Goal: Task Accomplishment & Management: Complete application form

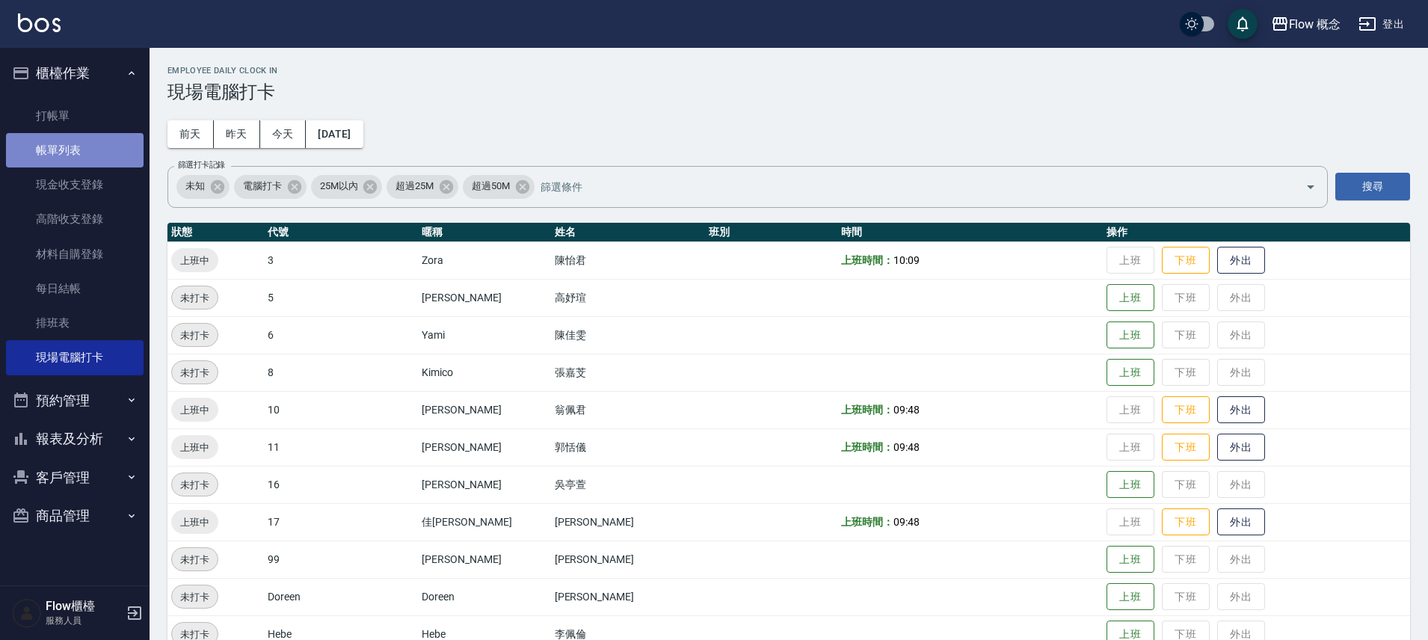
click at [57, 155] on link "帳單列表" at bounding box center [75, 150] width 138 height 34
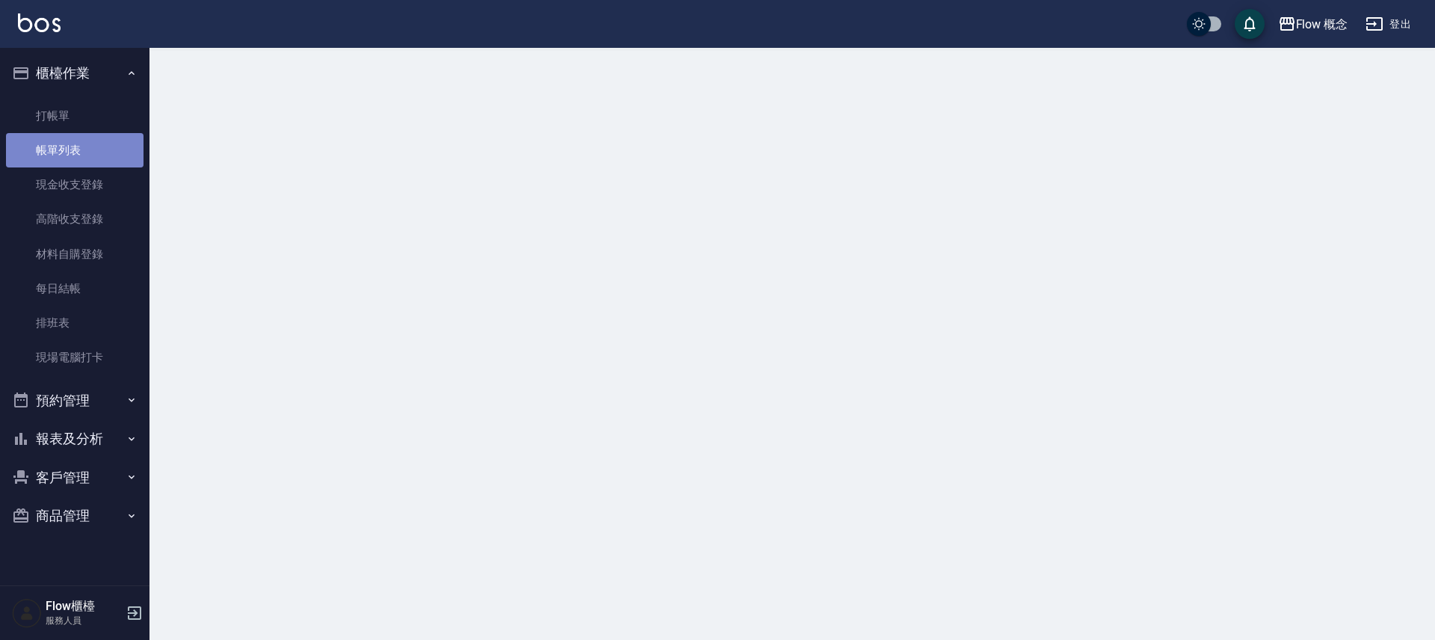
click at [57, 155] on link "帳單列表" at bounding box center [75, 150] width 138 height 34
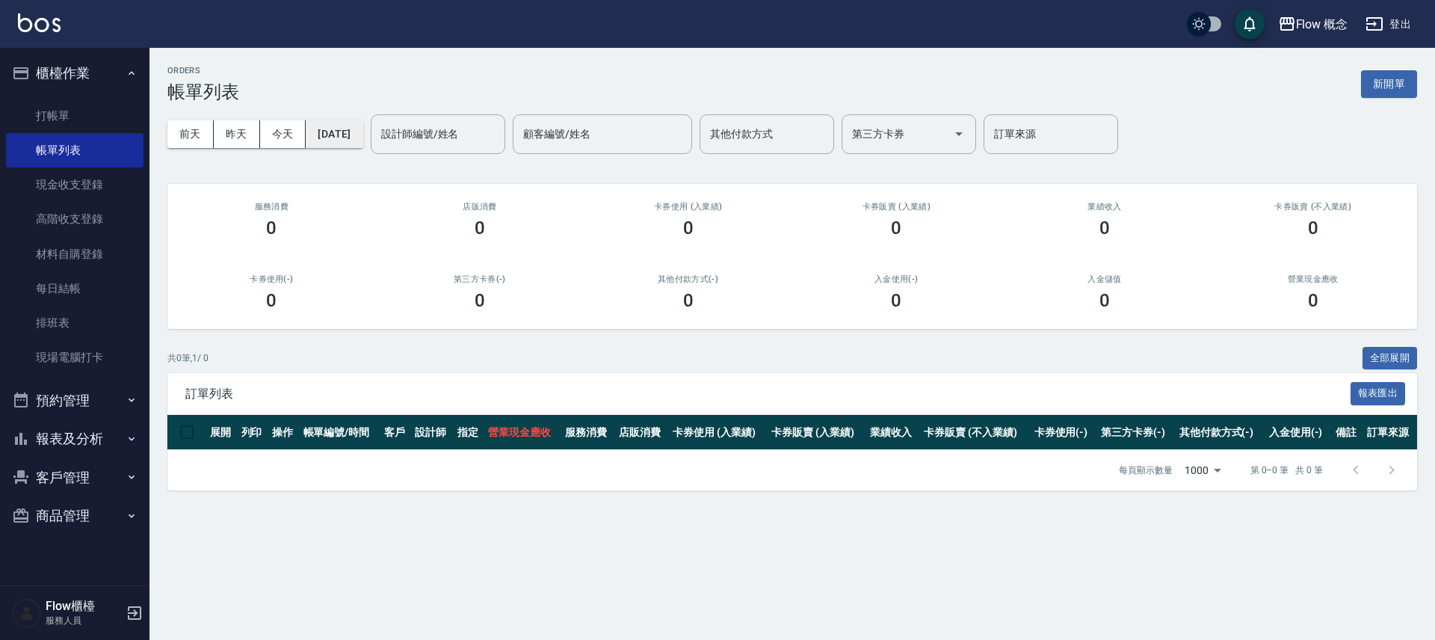
click at [348, 132] on button "[DATE]" at bounding box center [334, 134] width 57 height 28
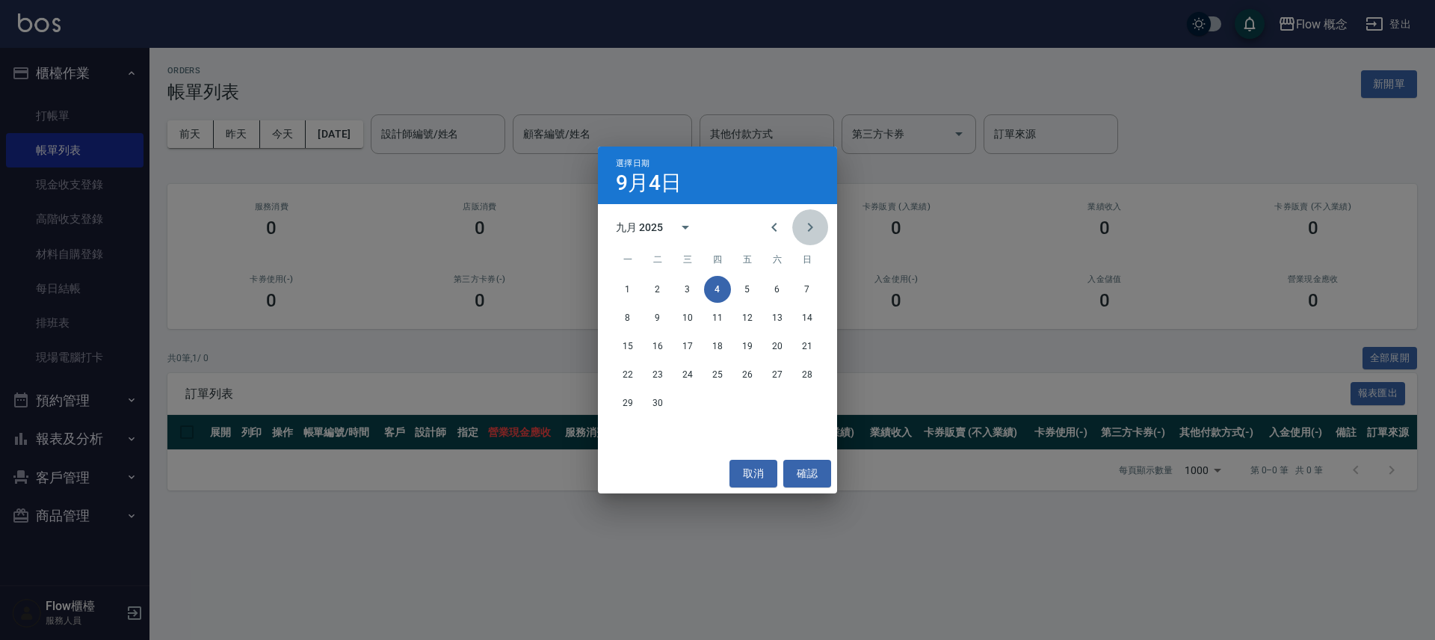
click at [795, 235] on button "Next month" at bounding box center [810, 227] width 36 height 36
click at [776, 227] on icon "Previous month" at bounding box center [774, 227] width 18 height 18
click at [767, 230] on icon "Previous month" at bounding box center [774, 227] width 18 height 18
click at [736, 287] on button "1" at bounding box center [747, 289] width 27 height 27
click at [736, 287] on div "ORDERS 帳單列表 新開單 [DATE] [DATE] [DATE] [DATE] 設計師編號/姓名 設計師編號/姓名 顧客編號/姓名 顧客編號/姓名 其…" at bounding box center [717, 320] width 1435 height 640
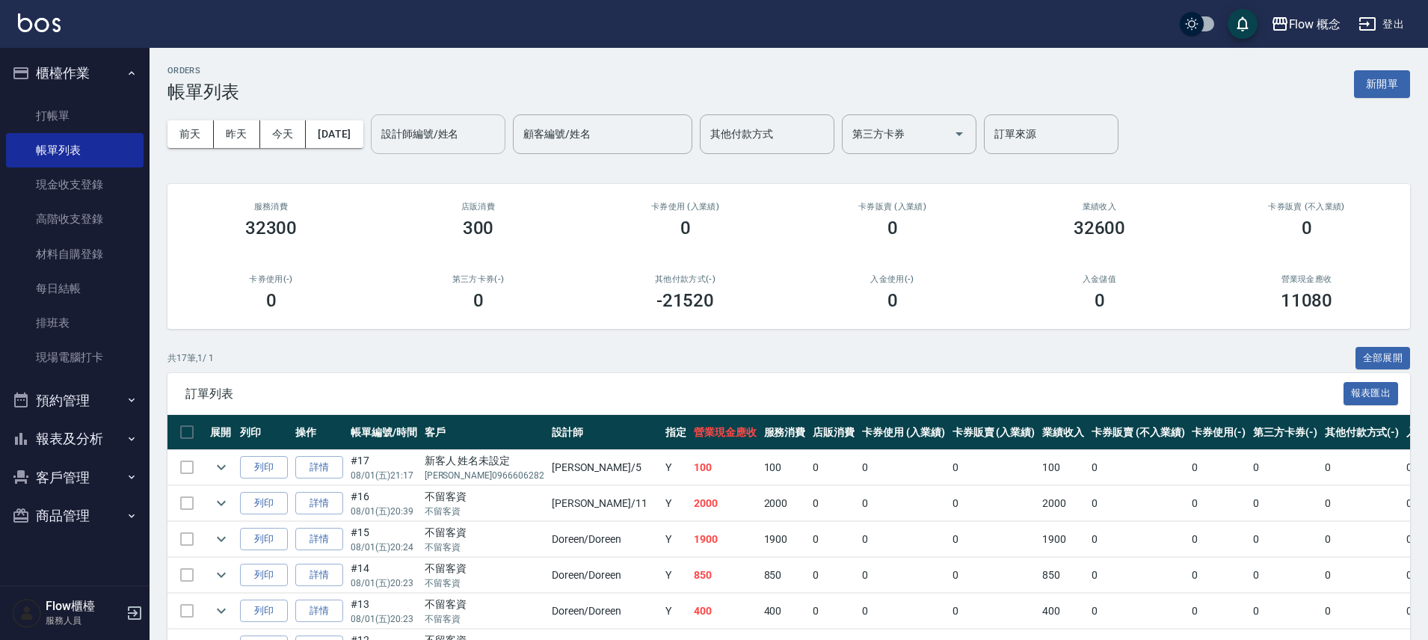
click at [448, 120] on div "設計師編號/姓名 設計師編號/姓名" at bounding box center [438, 134] width 135 height 40
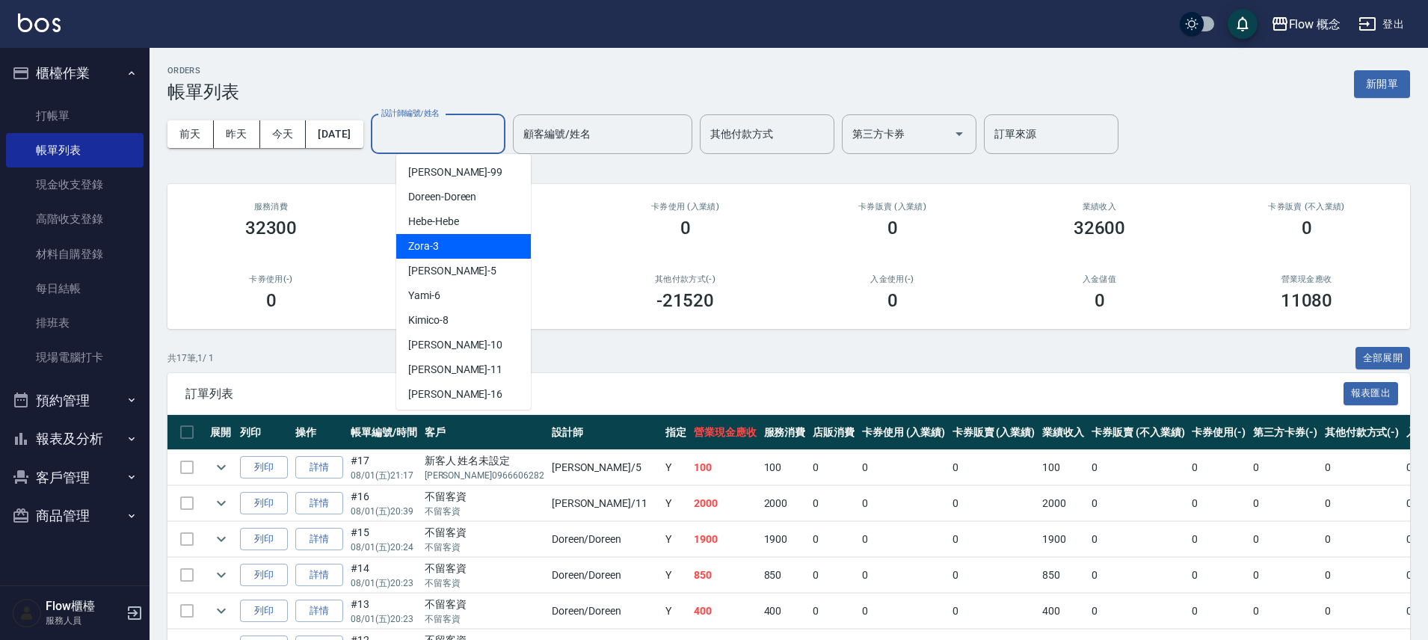
click at [464, 253] on div "Zora -3" at bounding box center [463, 246] width 135 height 25
type input "Zora-3"
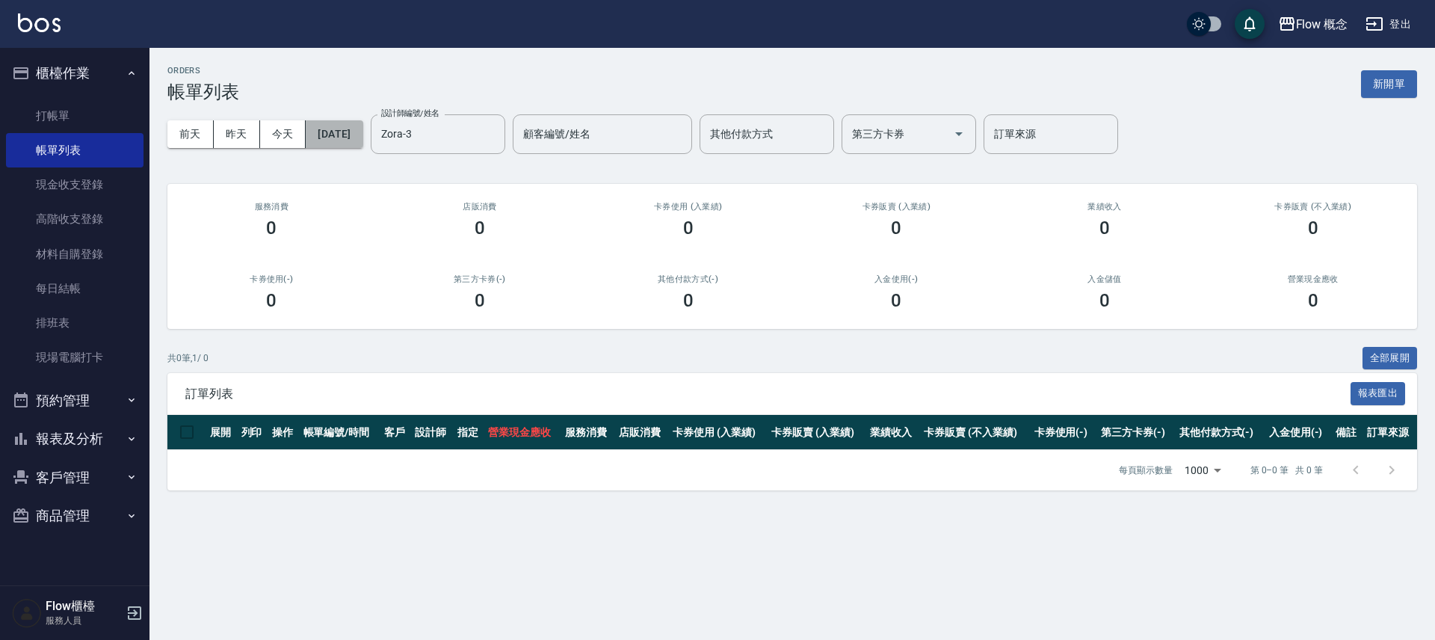
click at [361, 140] on button "[DATE]" at bounding box center [334, 134] width 57 height 28
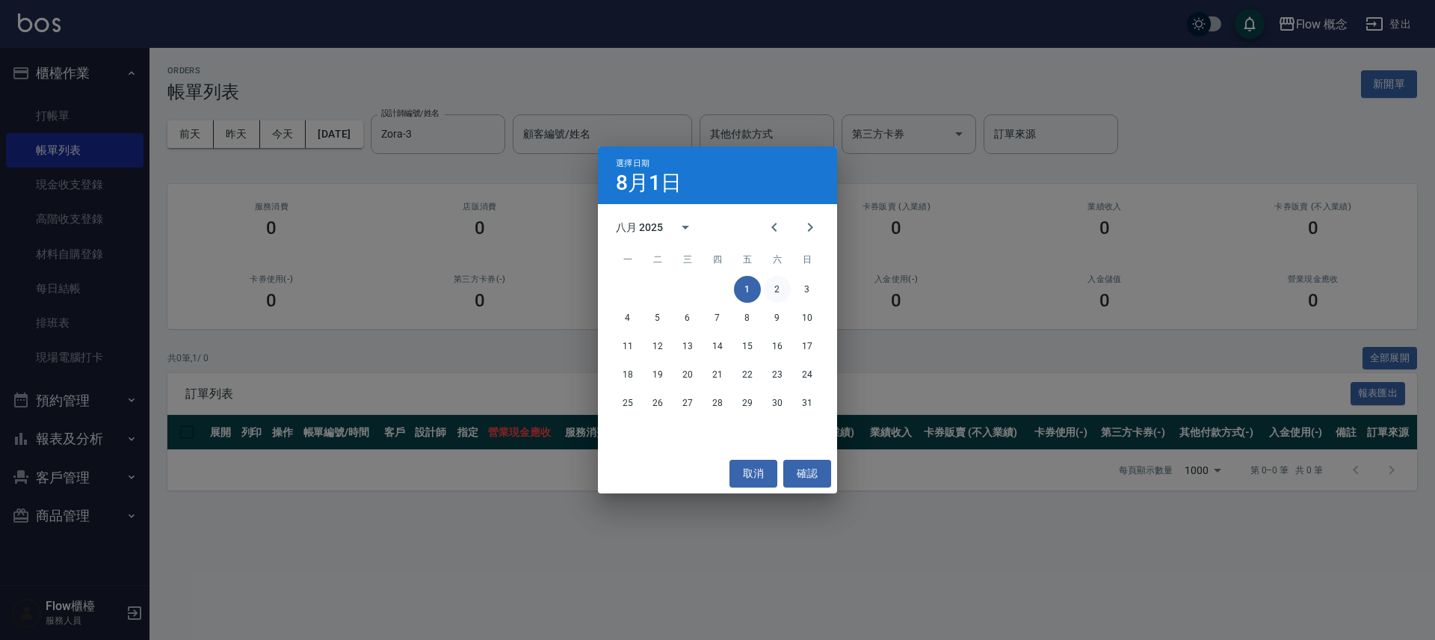
click at [772, 289] on button "2" at bounding box center [777, 289] width 27 height 27
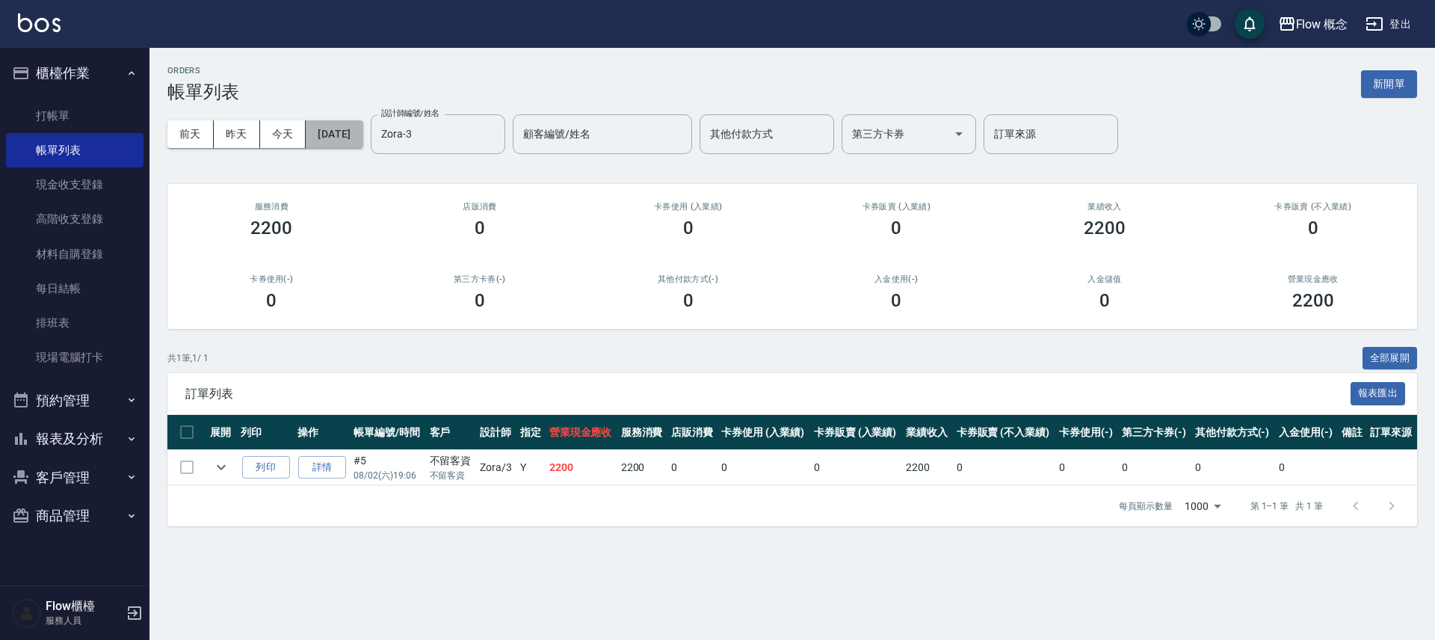
click at [351, 135] on button "[DATE]" at bounding box center [334, 134] width 57 height 28
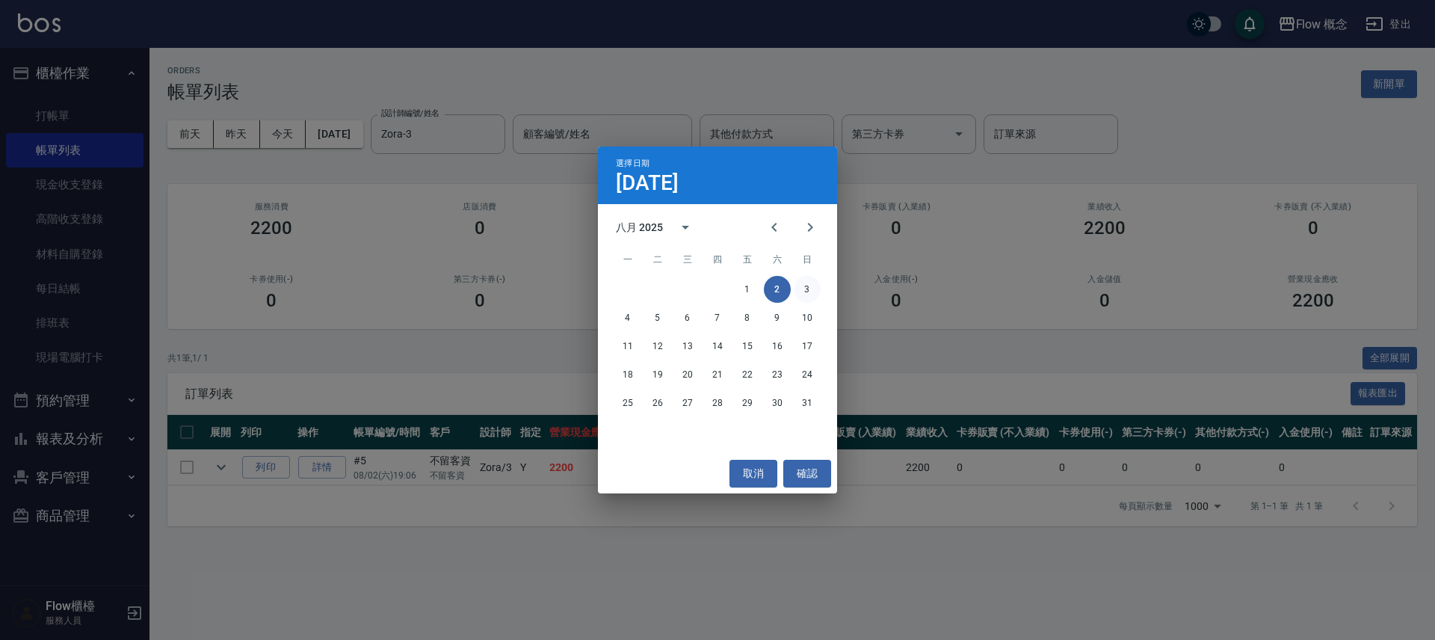
click at [810, 287] on button "3" at bounding box center [807, 289] width 27 height 27
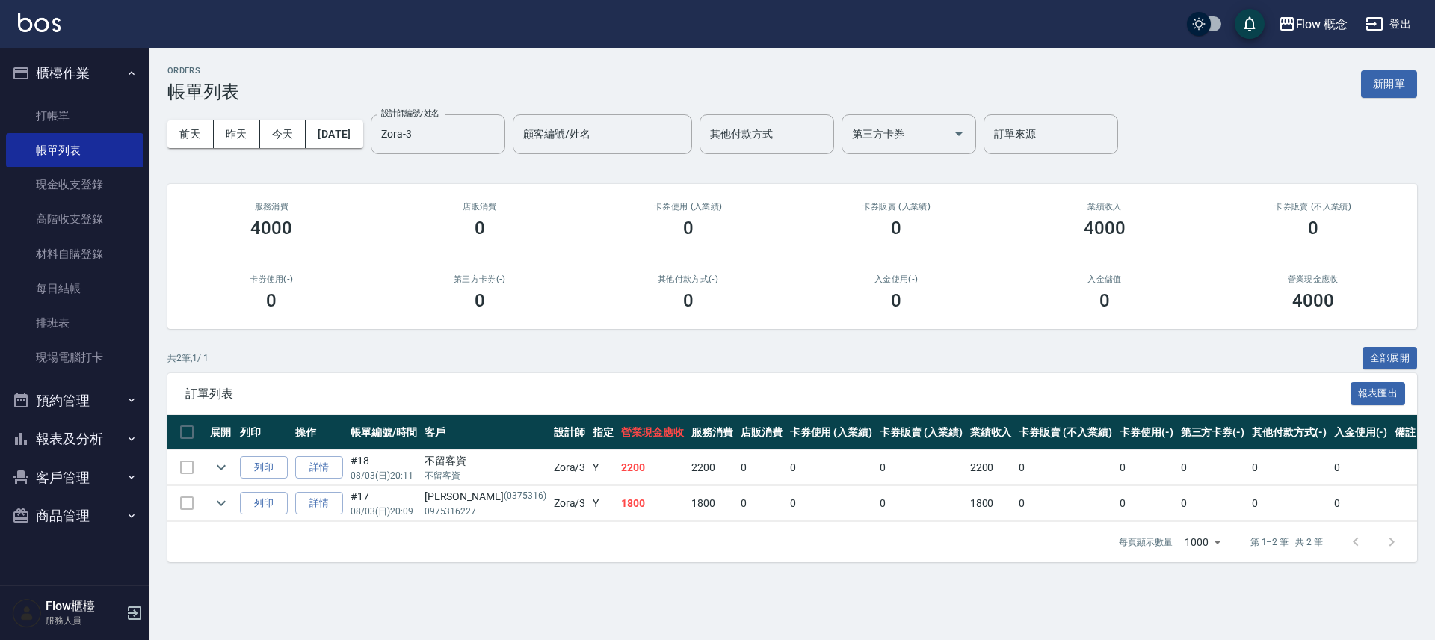
drag, startPoint x: 348, startPoint y: 144, endPoint x: 347, endPoint y: 180, distance: 35.9
click at [347, 179] on div "ORDERS 帳單列表 新開單 [DATE] [DATE] [DATE] [DATE] 設計師編號/姓名 Zora-3 設計師編號/姓名 顧客編號/姓名 顧客…" at bounding box center [792, 314] width 1286 height 532
click at [351, 165] on div "ORDERS 帳單列表 新開單 [DATE] [DATE] [DATE] [DATE] 設計師編號/姓名 Zora-3 設計師編號/姓名 顧客編號/姓名 顧客…" at bounding box center [792, 314] width 1286 height 532
click at [351, 124] on button "[DATE]" at bounding box center [334, 134] width 57 height 28
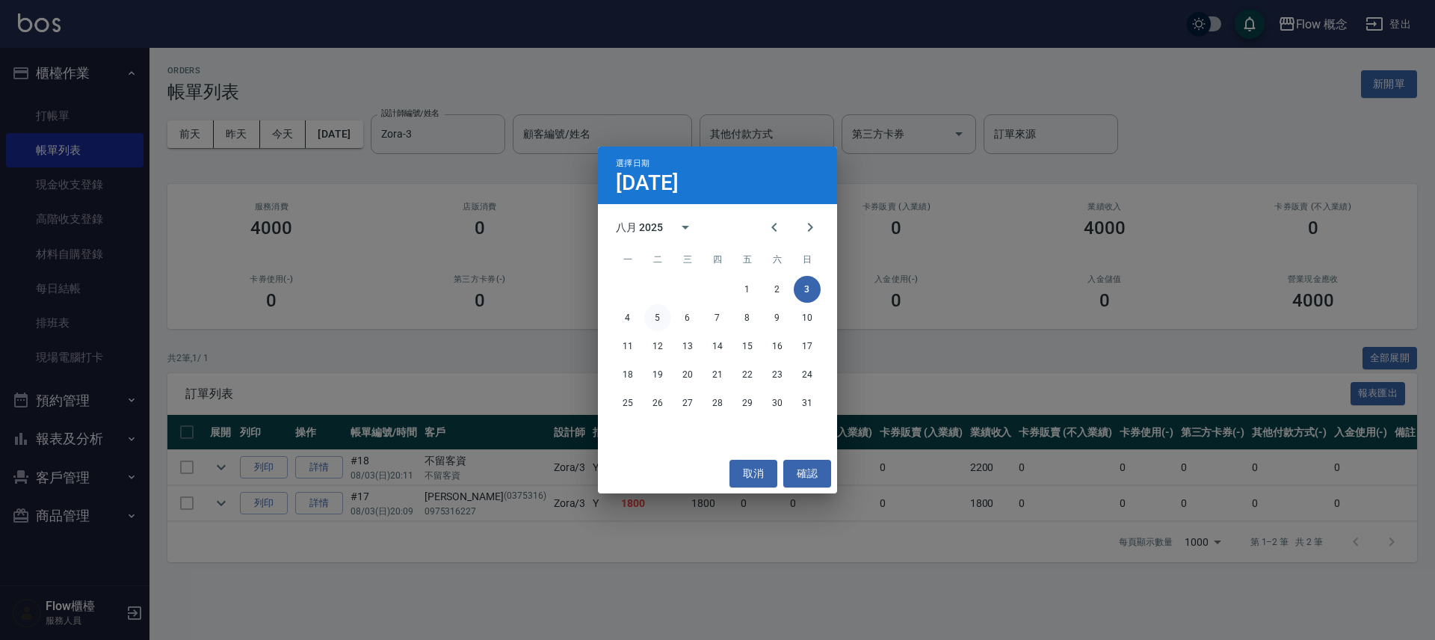
click at [660, 312] on button "5" at bounding box center [657, 317] width 27 height 27
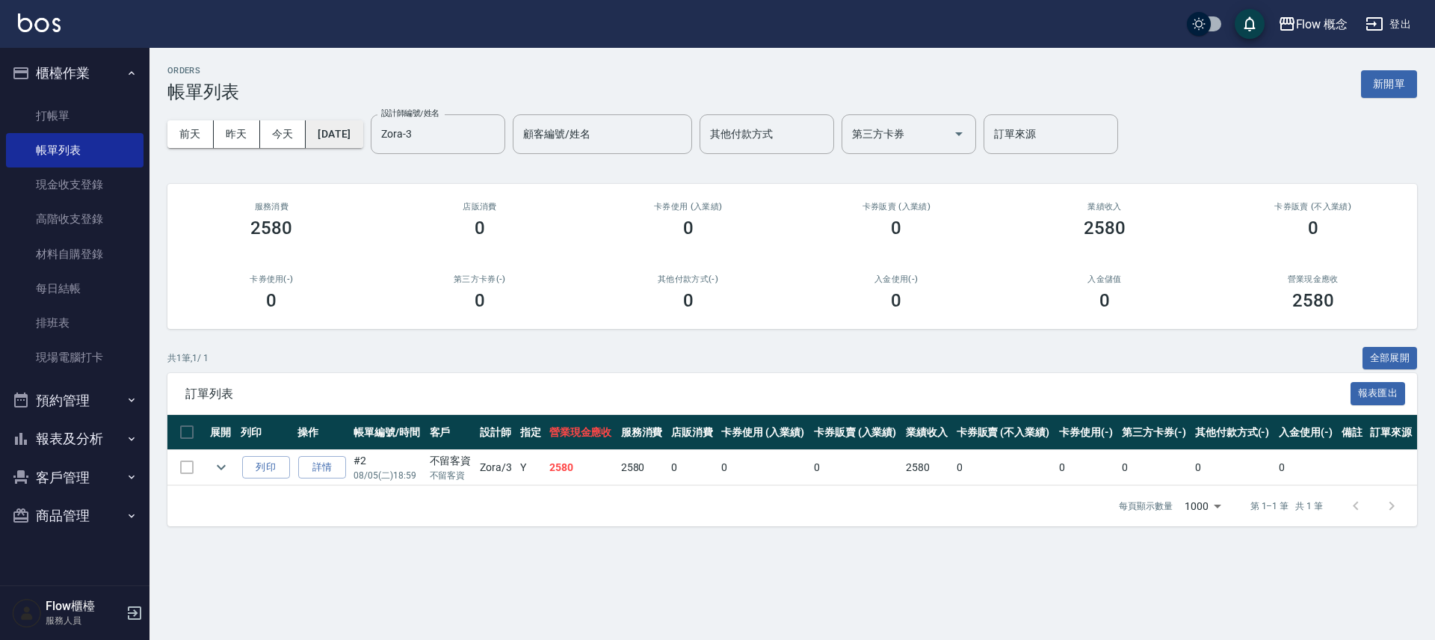
click at [359, 132] on button "[DATE]" at bounding box center [334, 134] width 57 height 28
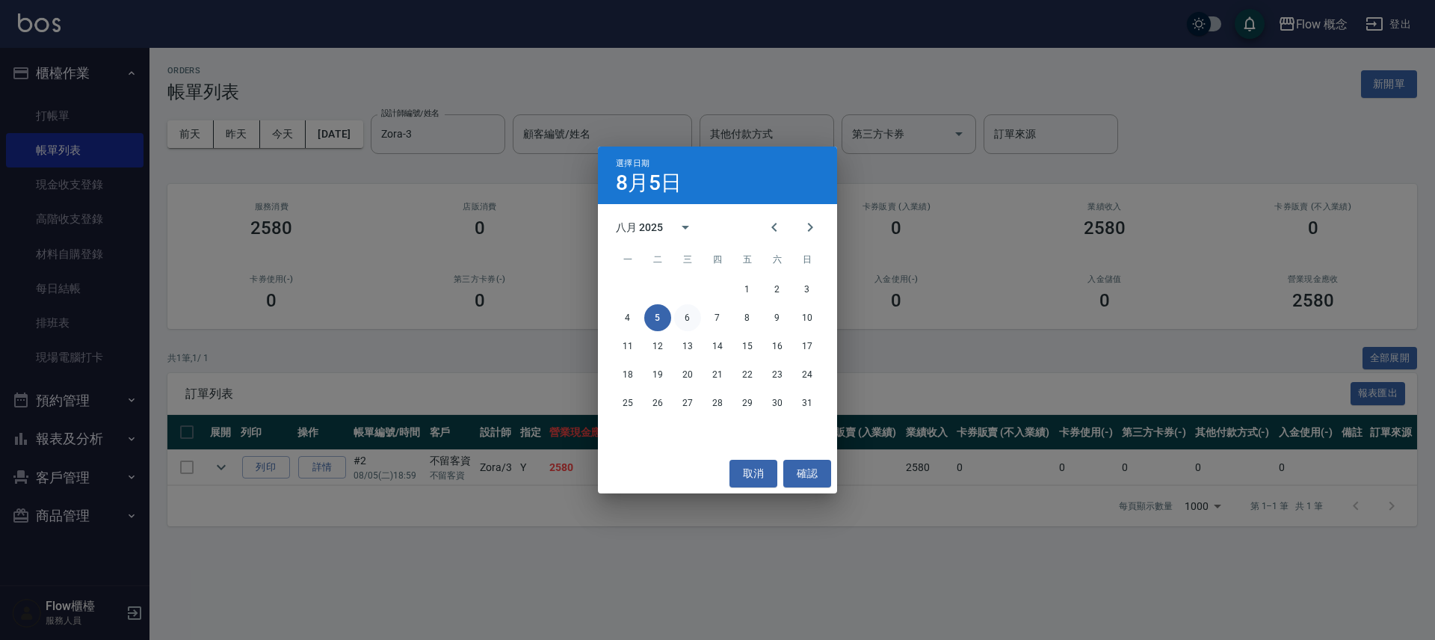
click at [684, 330] on button "6" at bounding box center [687, 317] width 27 height 27
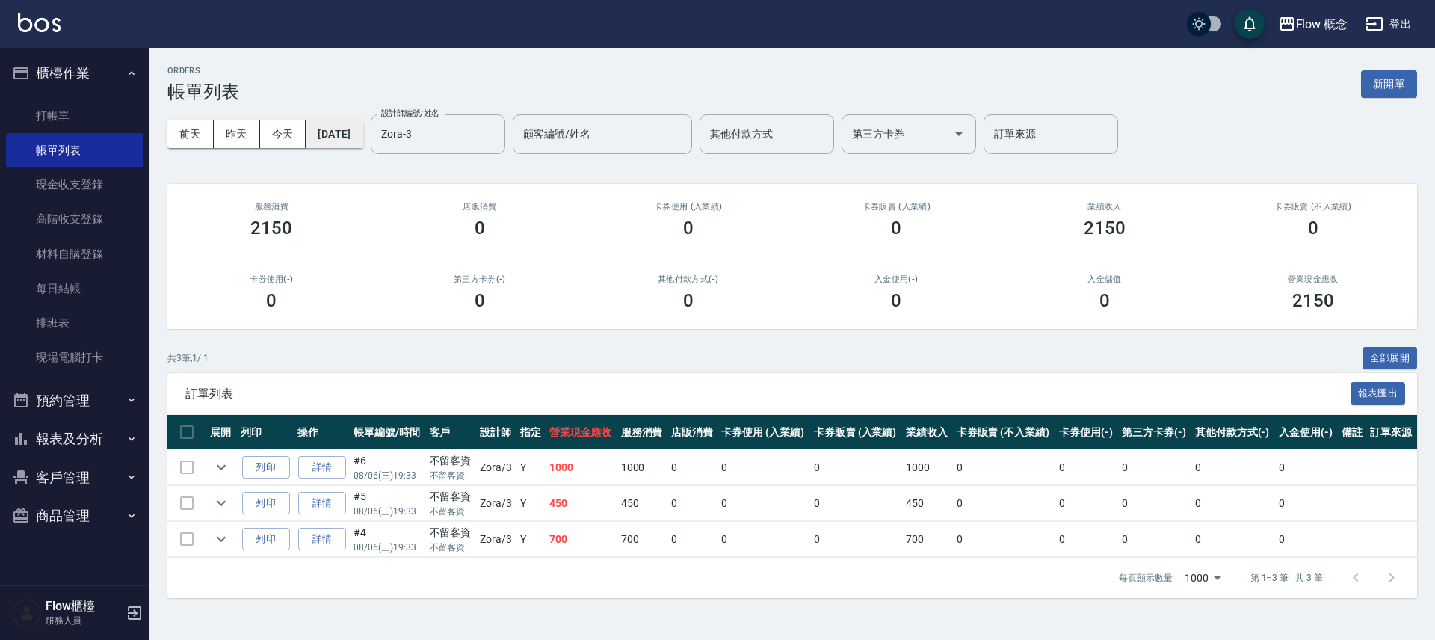
click at [339, 124] on button "[DATE]" at bounding box center [334, 134] width 57 height 28
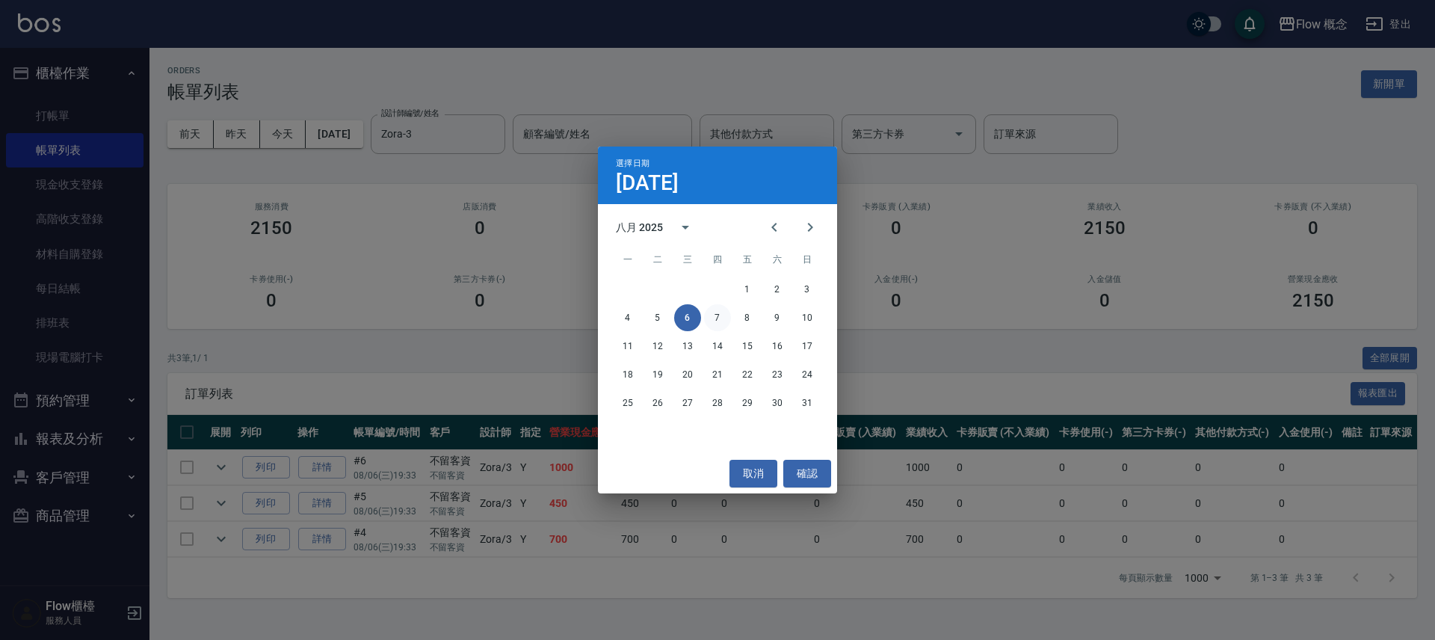
click at [727, 312] on button "7" at bounding box center [717, 317] width 27 height 27
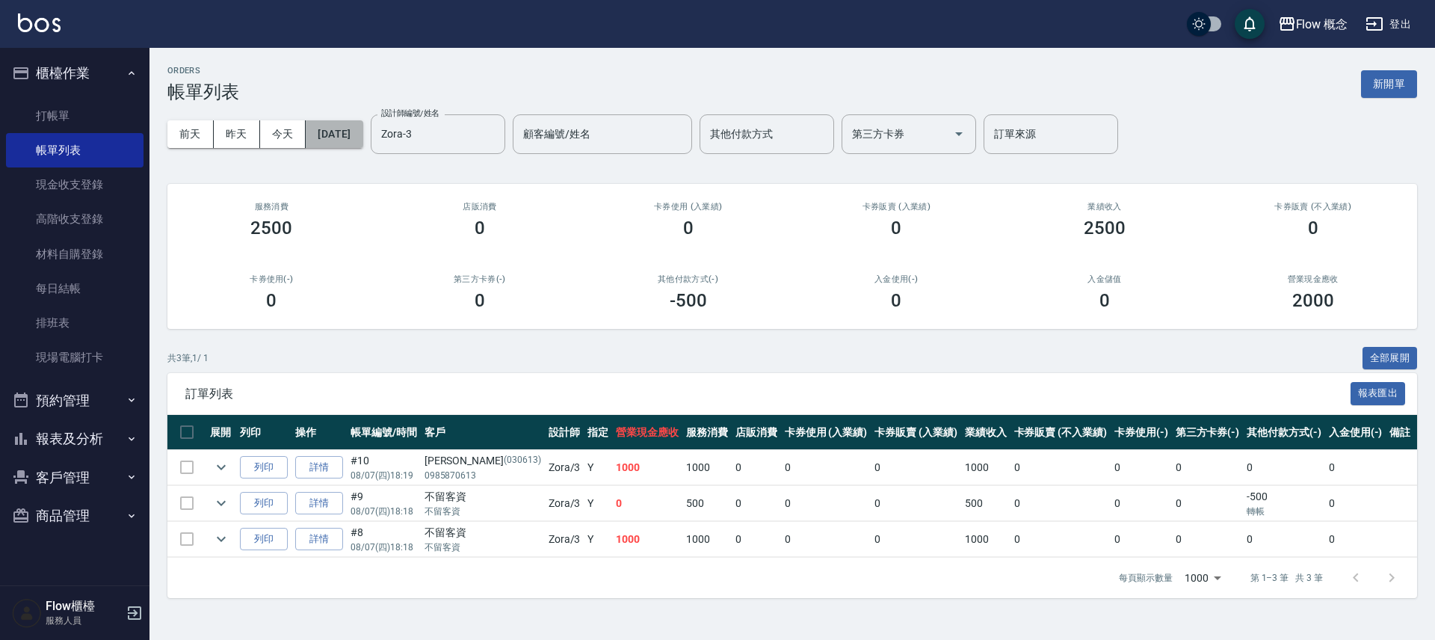
click at [357, 127] on button "[DATE]" at bounding box center [334, 134] width 57 height 28
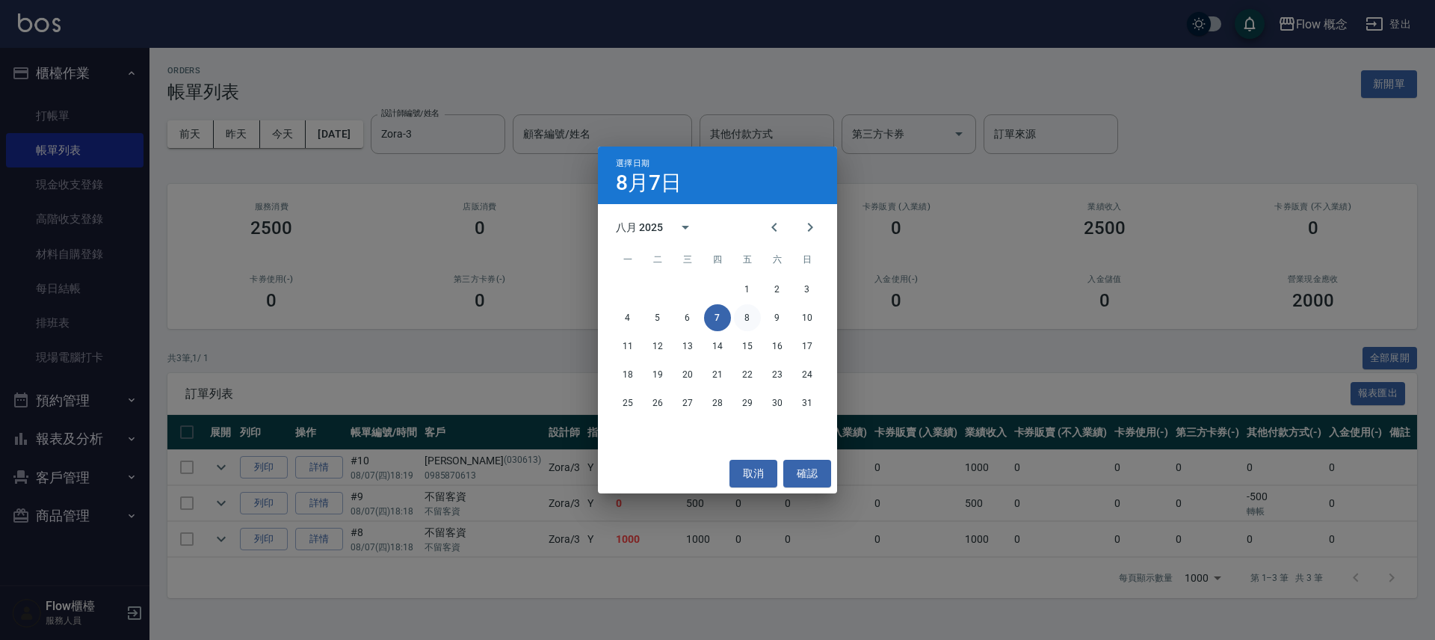
click at [750, 326] on button "8" at bounding box center [747, 317] width 27 height 27
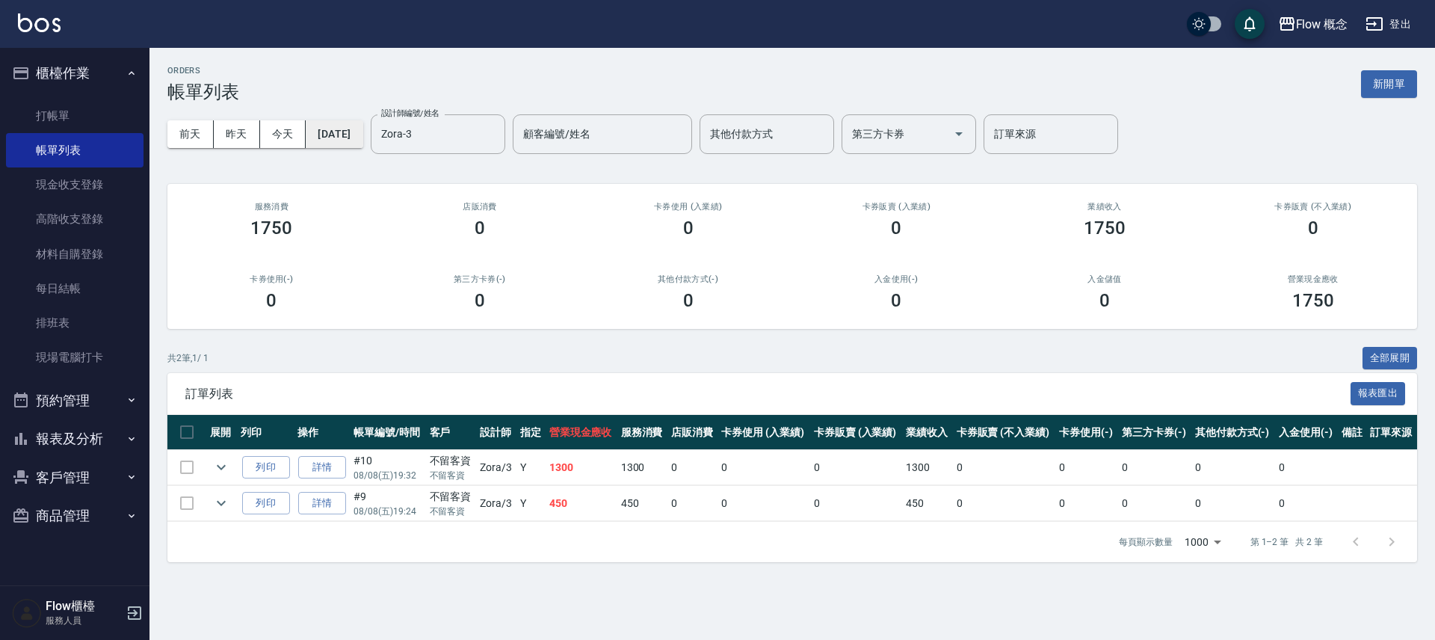
click at [330, 123] on button "[DATE]" at bounding box center [334, 134] width 57 height 28
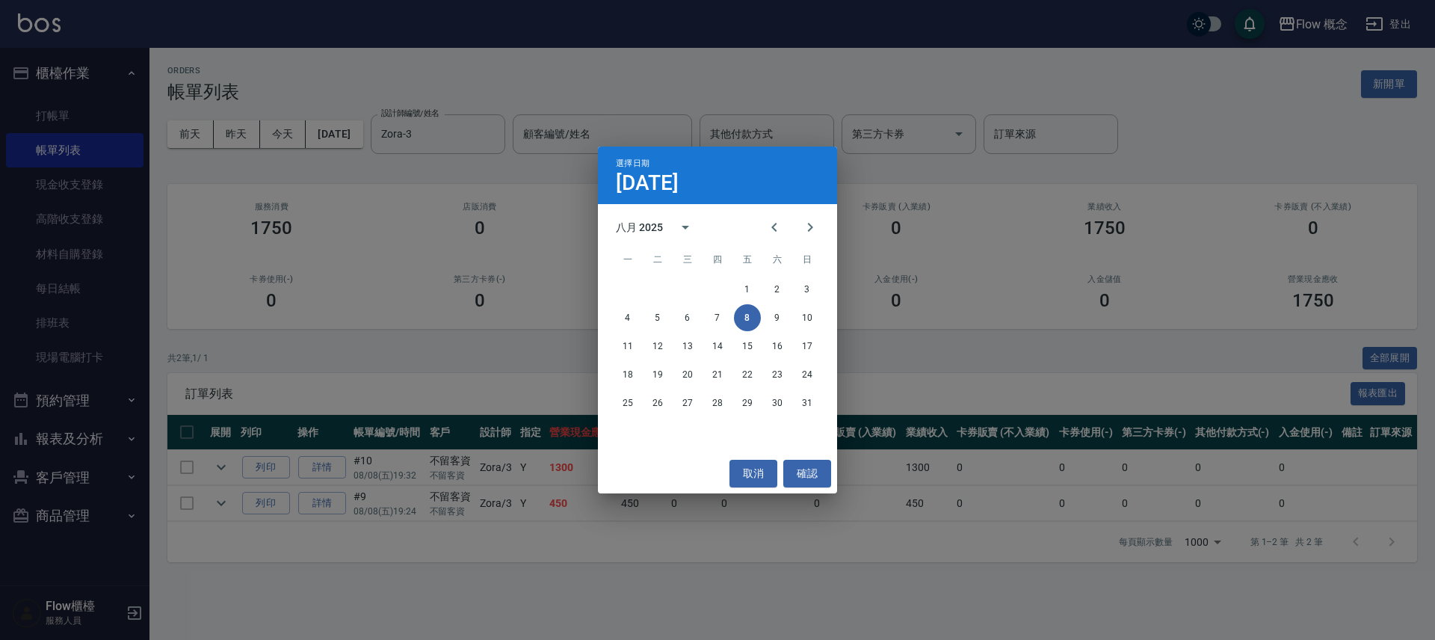
click at [792, 331] on div "1 2 3 4 5 6 7 8 9 10 11 12 13 14 15 16 17 18 19 20 21 22 23 24 25 26 27 28 29 3…" at bounding box center [717, 346] width 239 height 144
click at [779, 324] on button "9" at bounding box center [777, 317] width 27 height 27
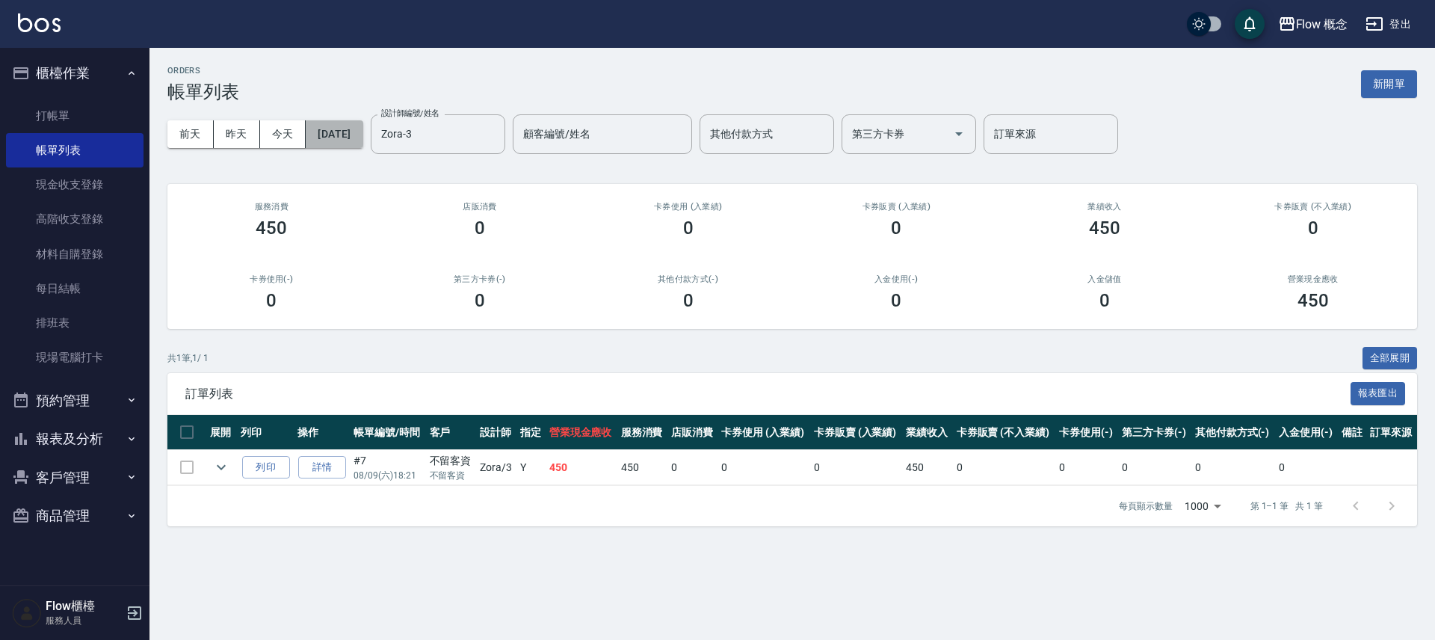
click at [349, 137] on button "[DATE]" at bounding box center [334, 134] width 57 height 28
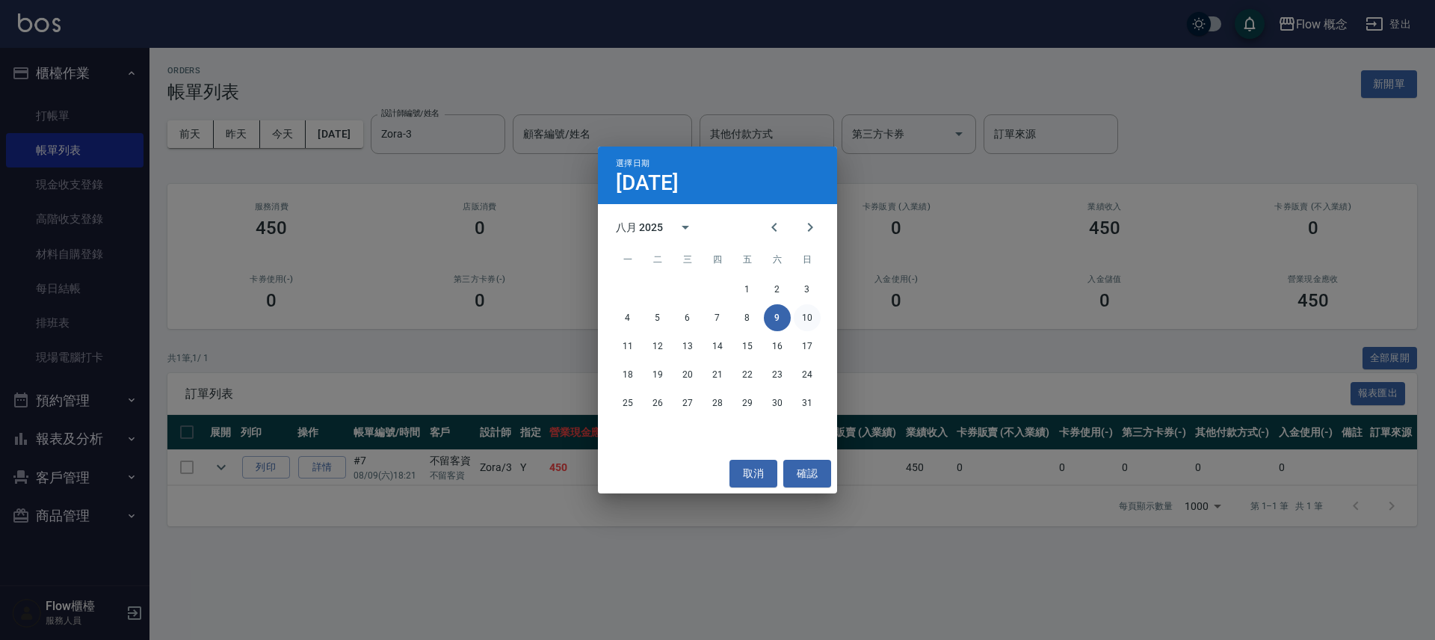
click at [815, 317] on button "10" at bounding box center [807, 317] width 27 height 27
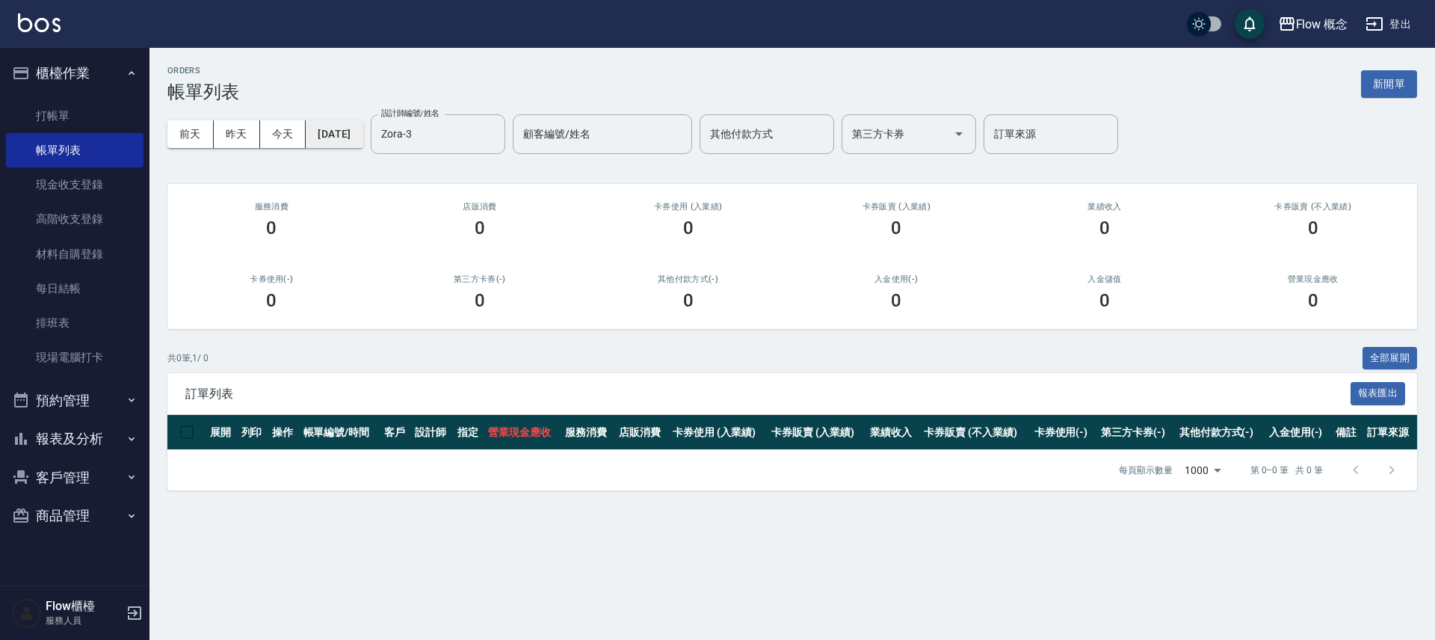
click at [348, 123] on button "[DATE]" at bounding box center [334, 134] width 57 height 28
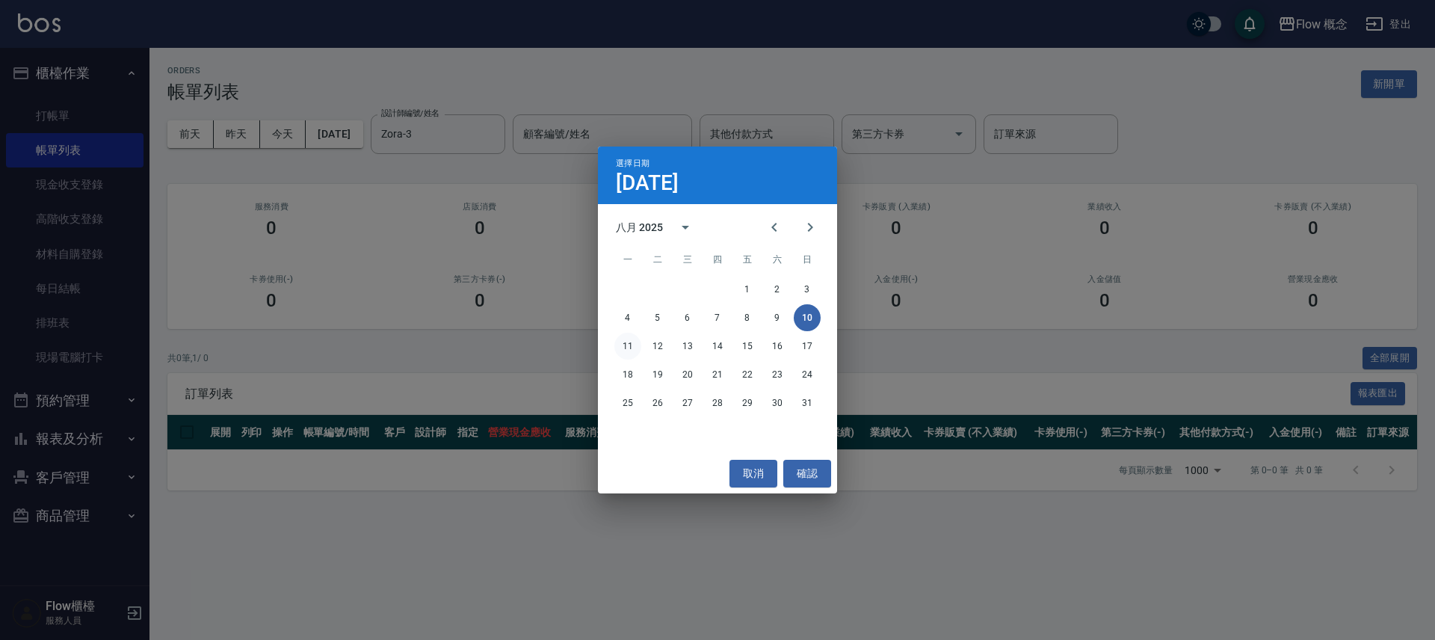
click at [619, 336] on button "11" at bounding box center [627, 346] width 27 height 27
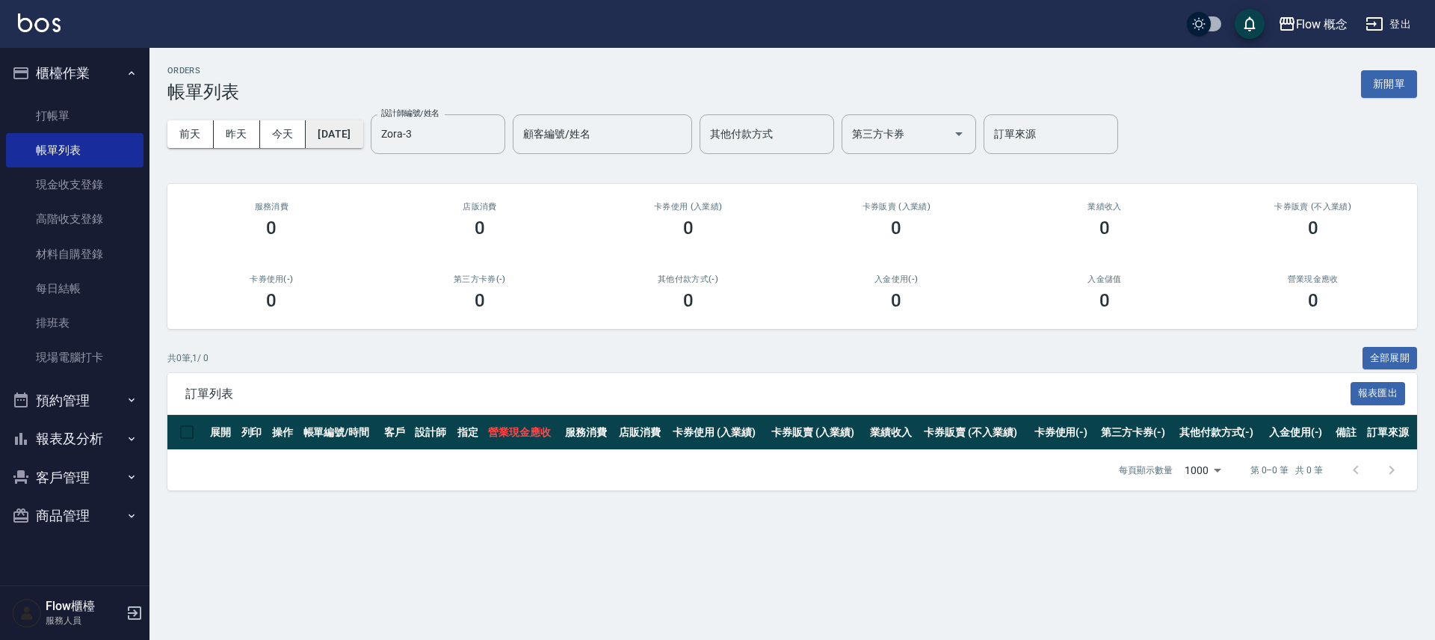
click at [347, 128] on button "[DATE]" at bounding box center [334, 134] width 57 height 28
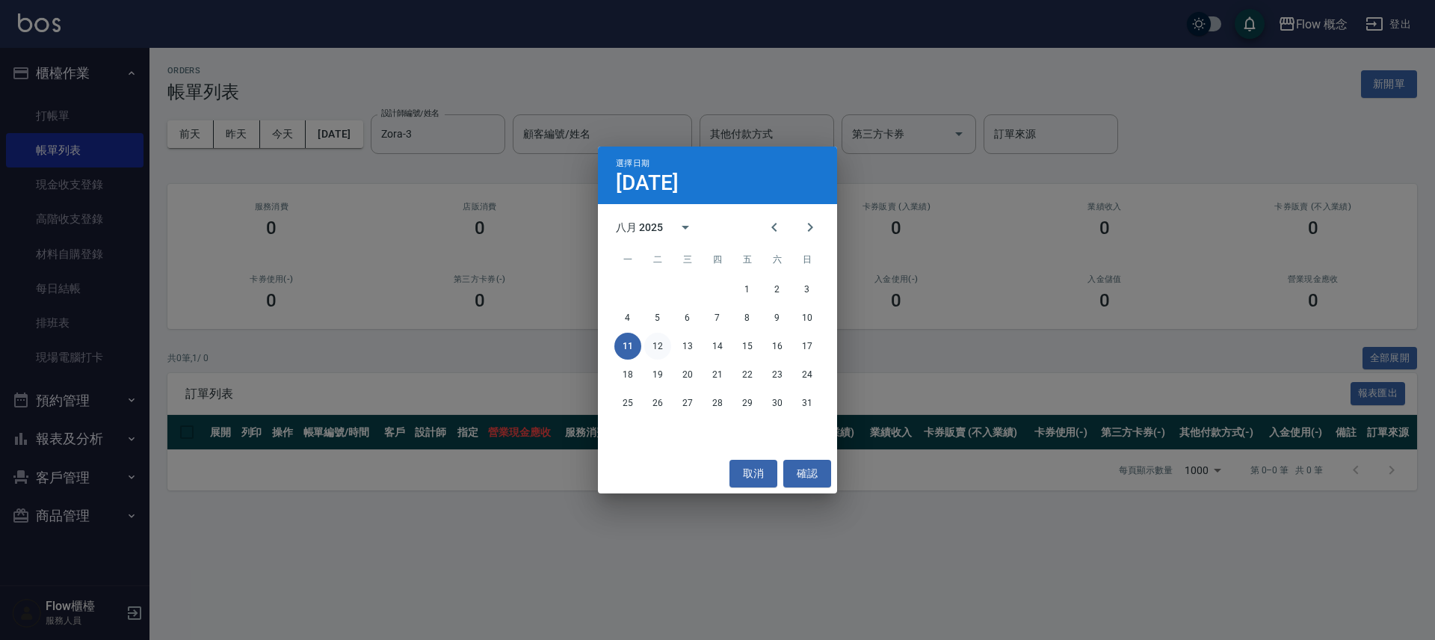
click at [656, 344] on button "12" at bounding box center [657, 346] width 27 height 27
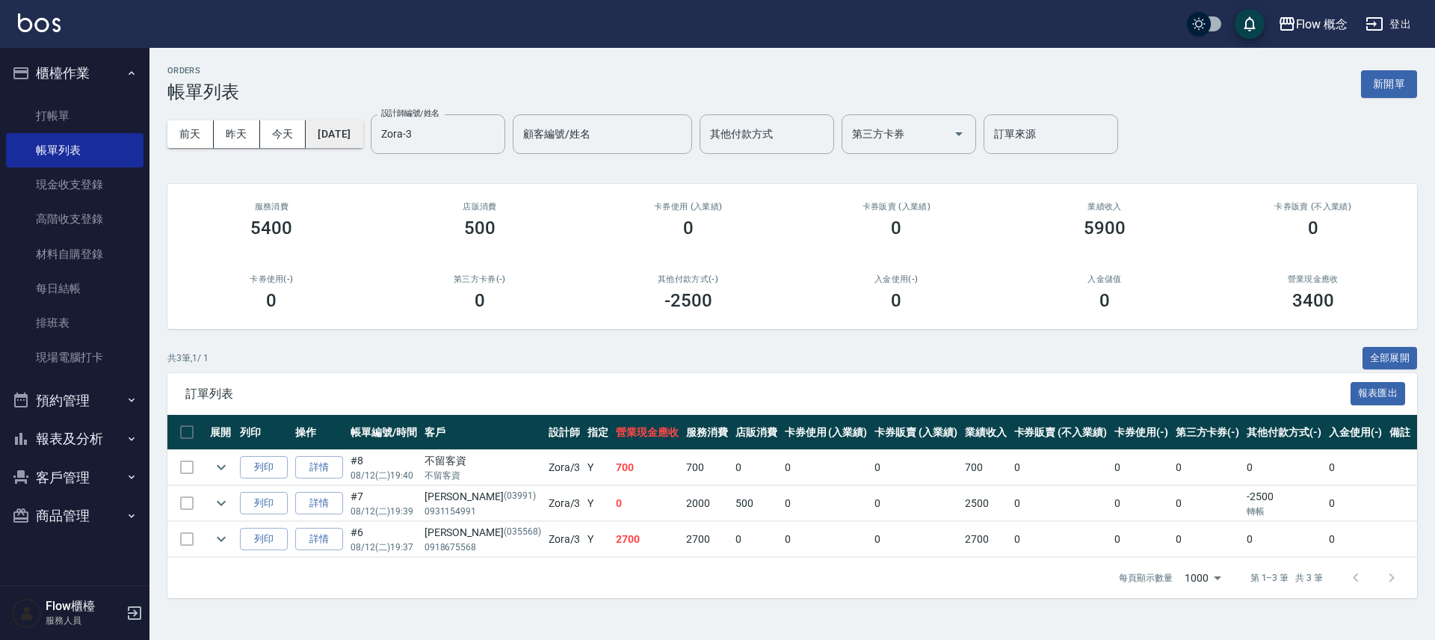
click at [363, 147] on button "[DATE]" at bounding box center [334, 134] width 57 height 28
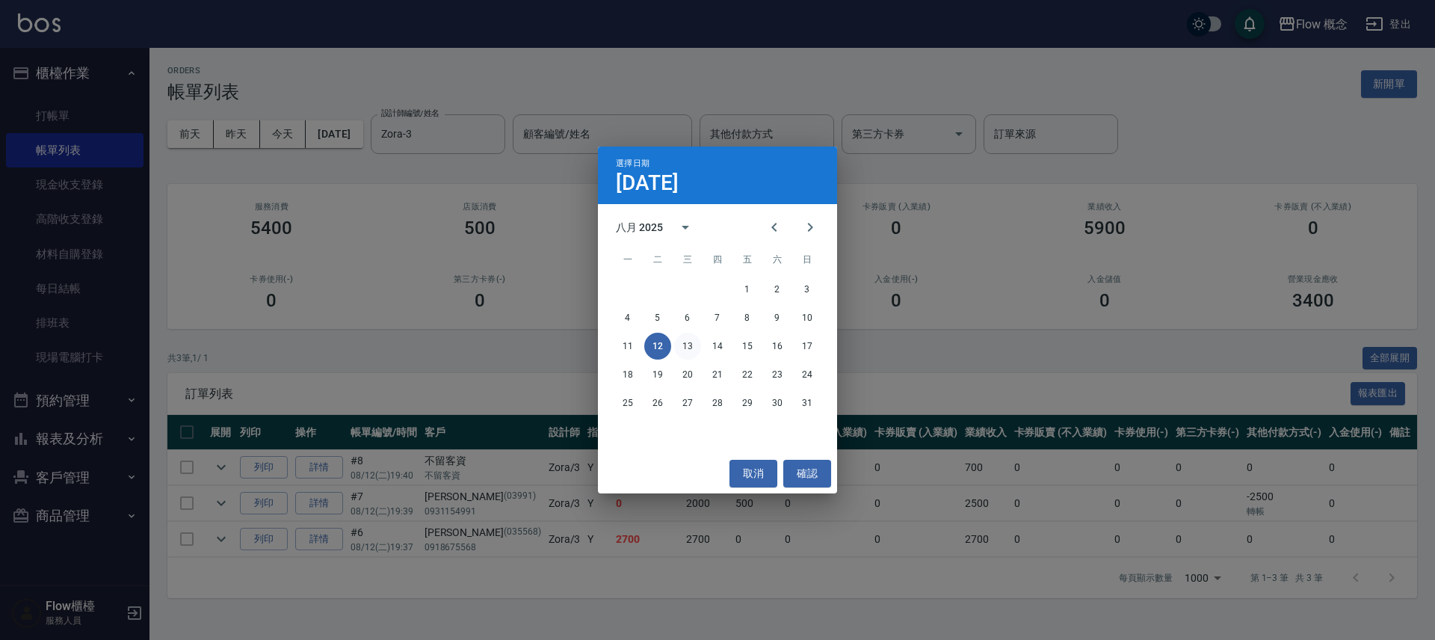
click at [695, 342] on button "13" at bounding box center [687, 346] width 27 height 27
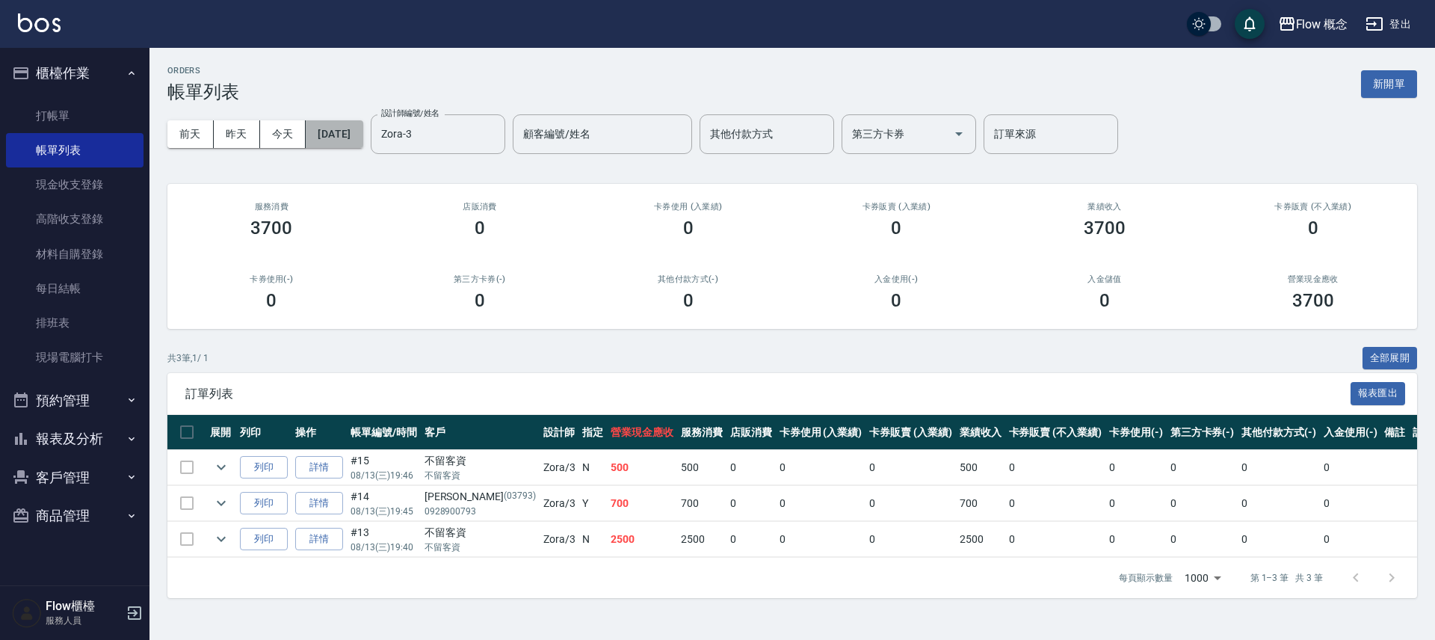
click at [363, 142] on button "[DATE]" at bounding box center [334, 134] width 57 height 28
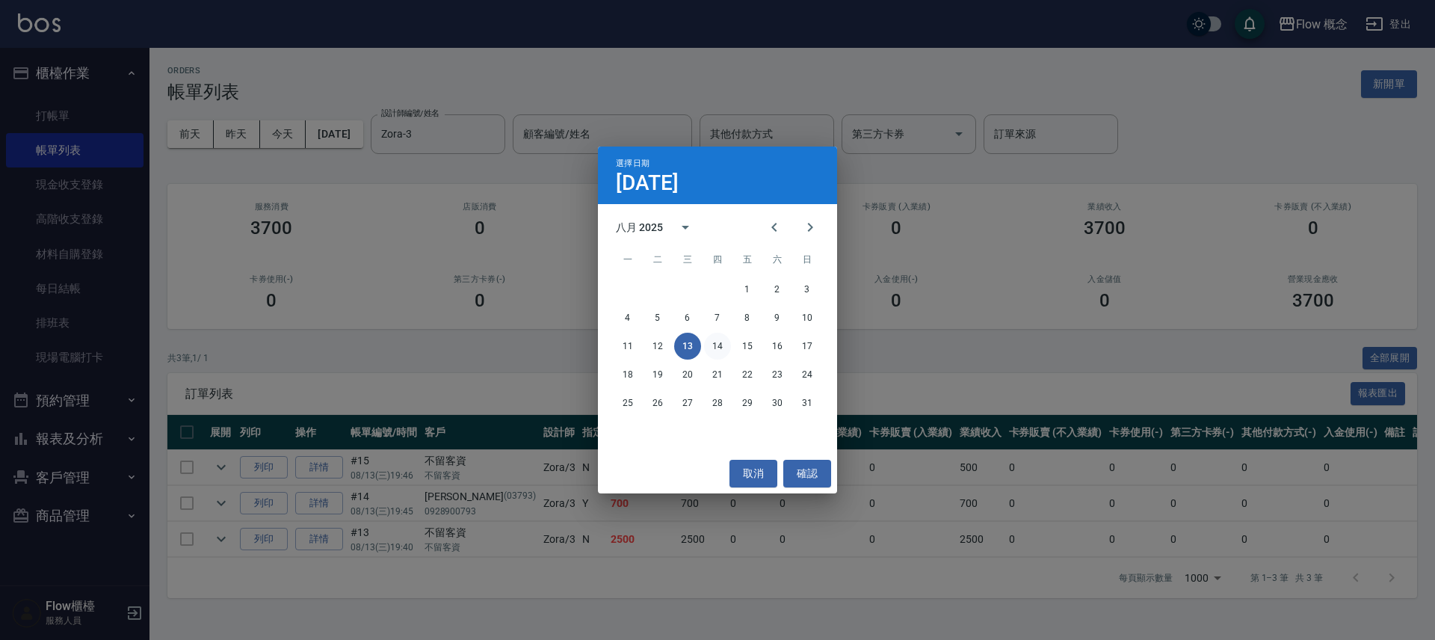
click at [726, 343] on button "14" at bounding box center [717, 346] width 27 height 27
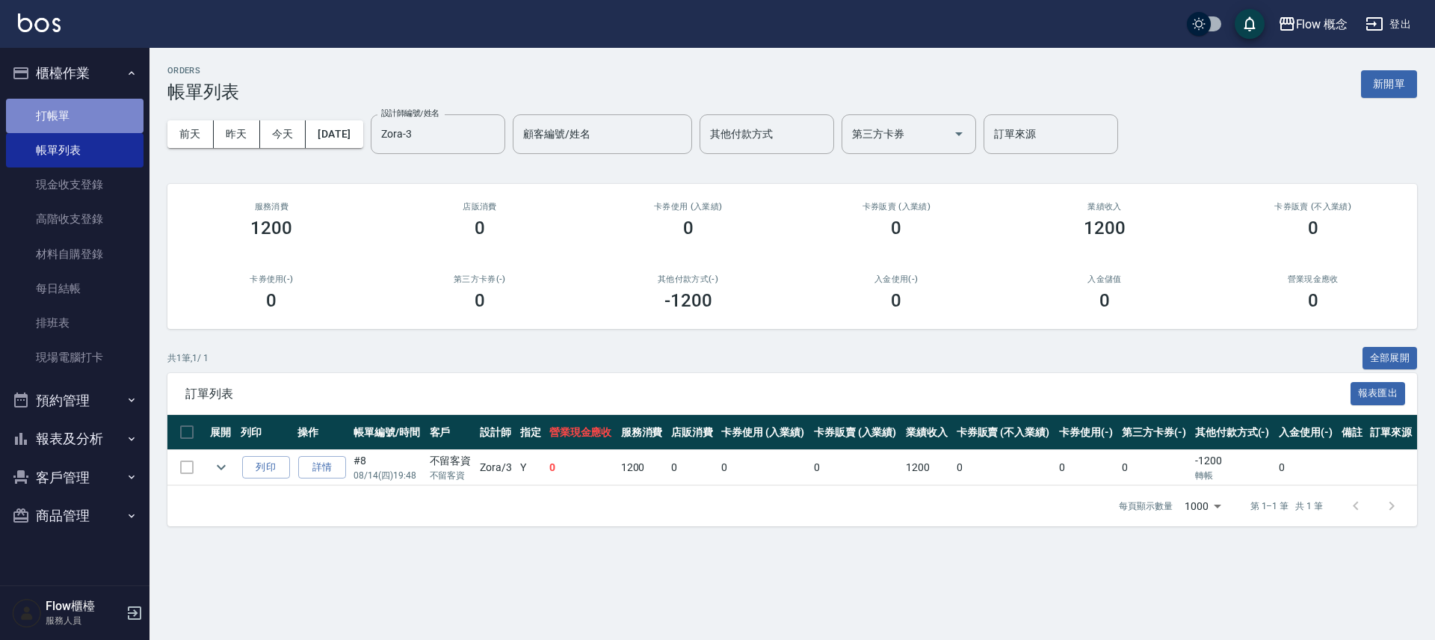
click at [80, 126] on link "打帳單" at bounding box center [75, 116] width 138 height 34
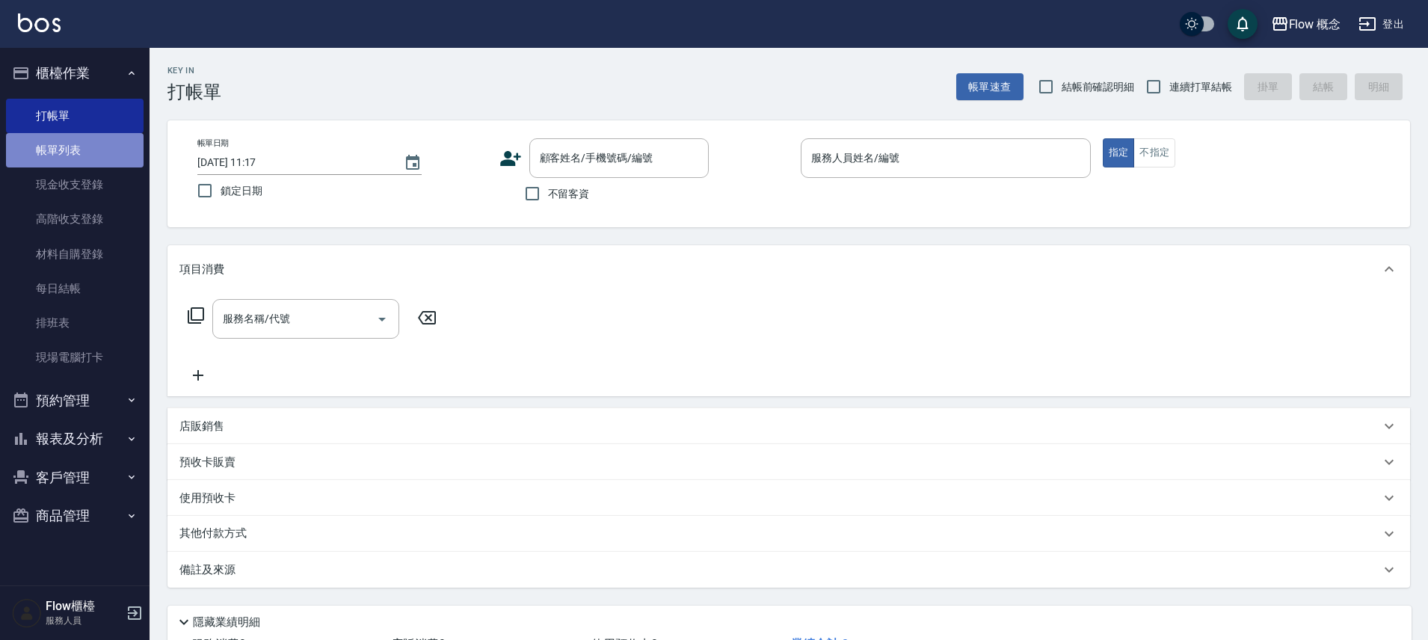
click at [69, 140] on link "帳單列表" at bounding box center [75, 150] width 138 height 34
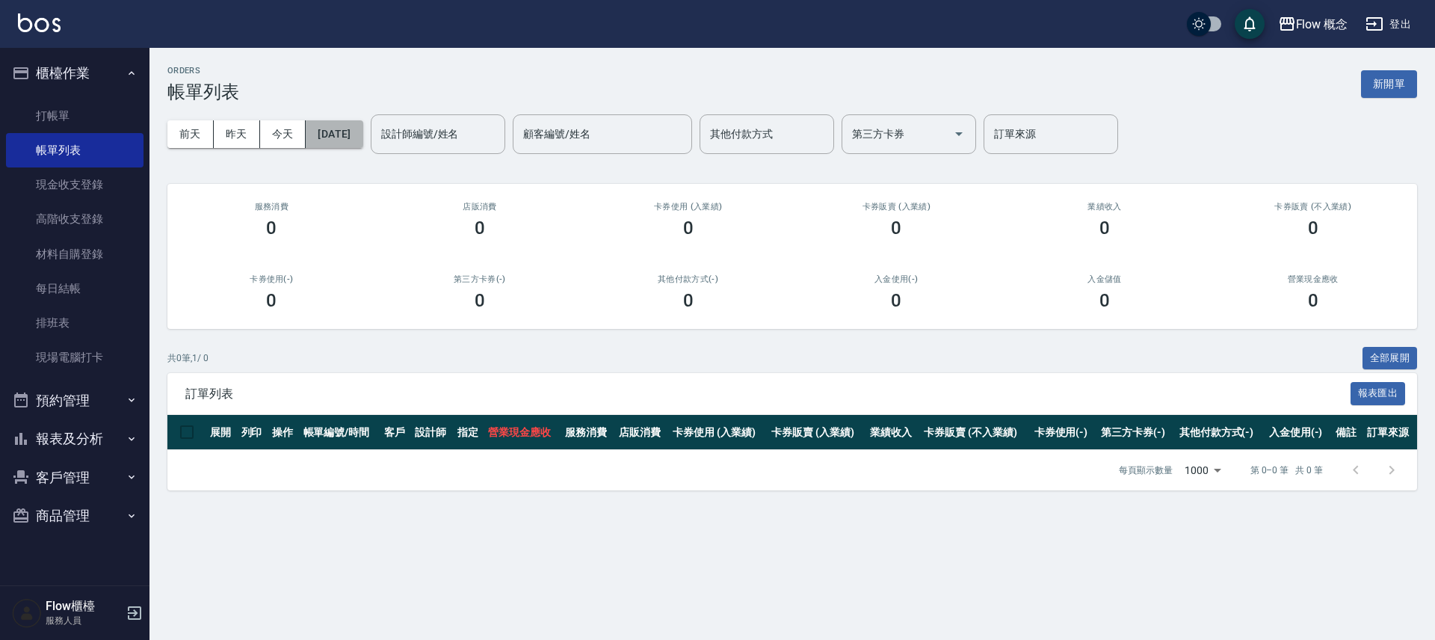
click at [363, 141] on button "[DATE]" at bounding box center [334, 134] width 57 height 28
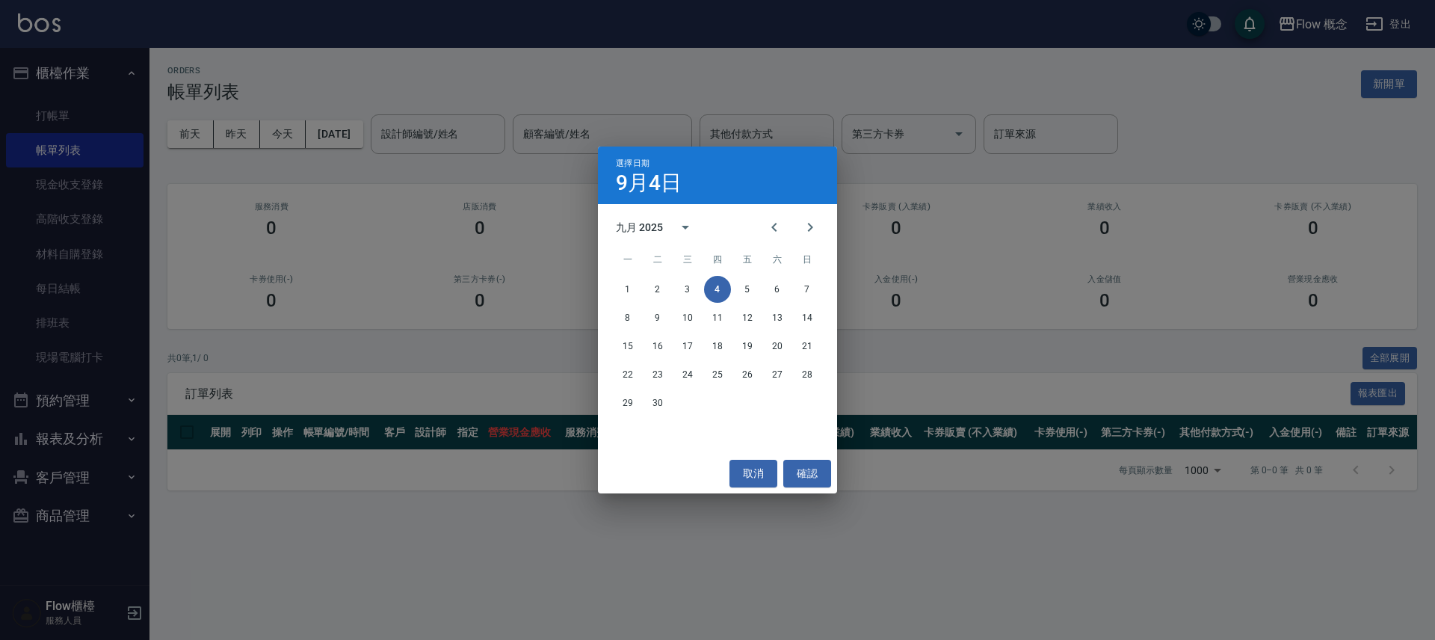
click at [335, 136] on div "選擇日期 [DATE] 九月 2025 一 二 三 四 五 六 日 1 2 3 4 5 6 7 8 9 10 11 12 13 14 15 16 17 18 …" at bounding box center [717, 320] width 1435 height 640
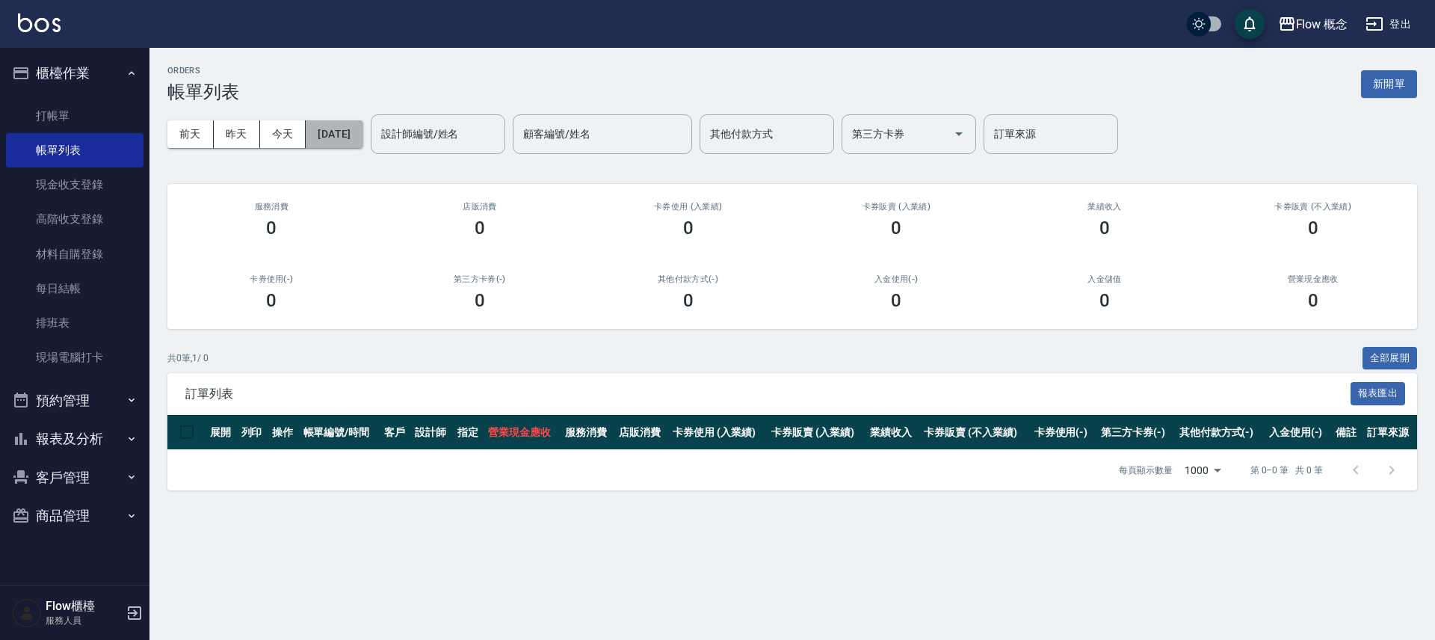
click at [363, 133] on button "[DATE]" at bounding box center [334, 134] width 57 height 28
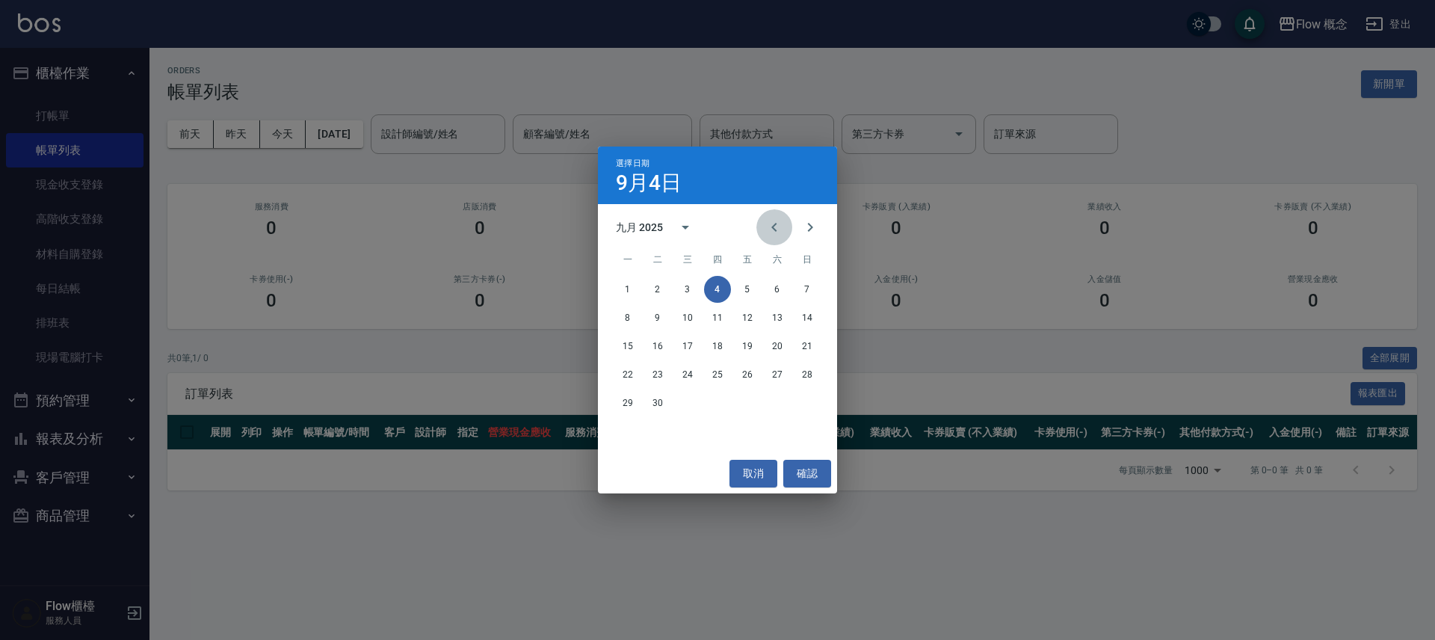
click at [765, 224] on icon "Previous month" at bounding box center [774, 227] width 18 height 18
click at [784, 376] on button "23" at bounding box center [777, 374] width 27 height 27
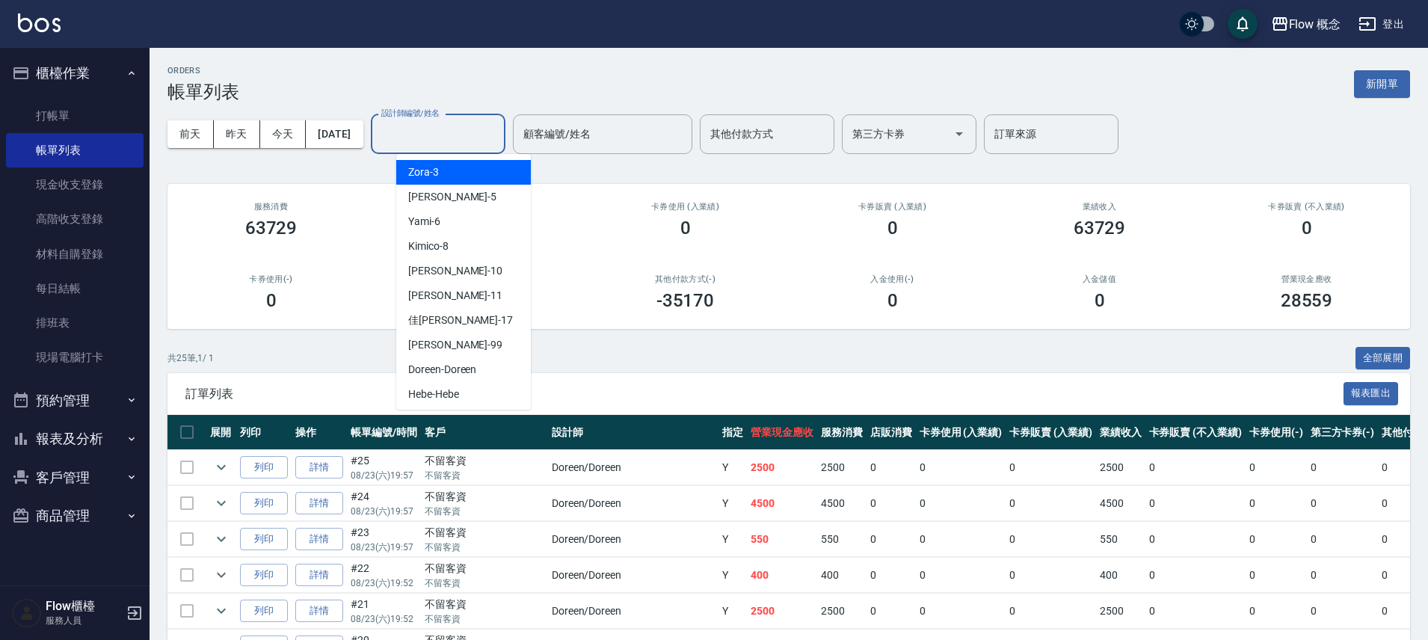
click at [481, 138] on input "設計師編號/姓名" at bounding box center [437, 134] width 121 height 26
click at [442, 203] on div "Dora -5" at bounding box center [463, 197] width 135 height 25
type input "Dora-5"
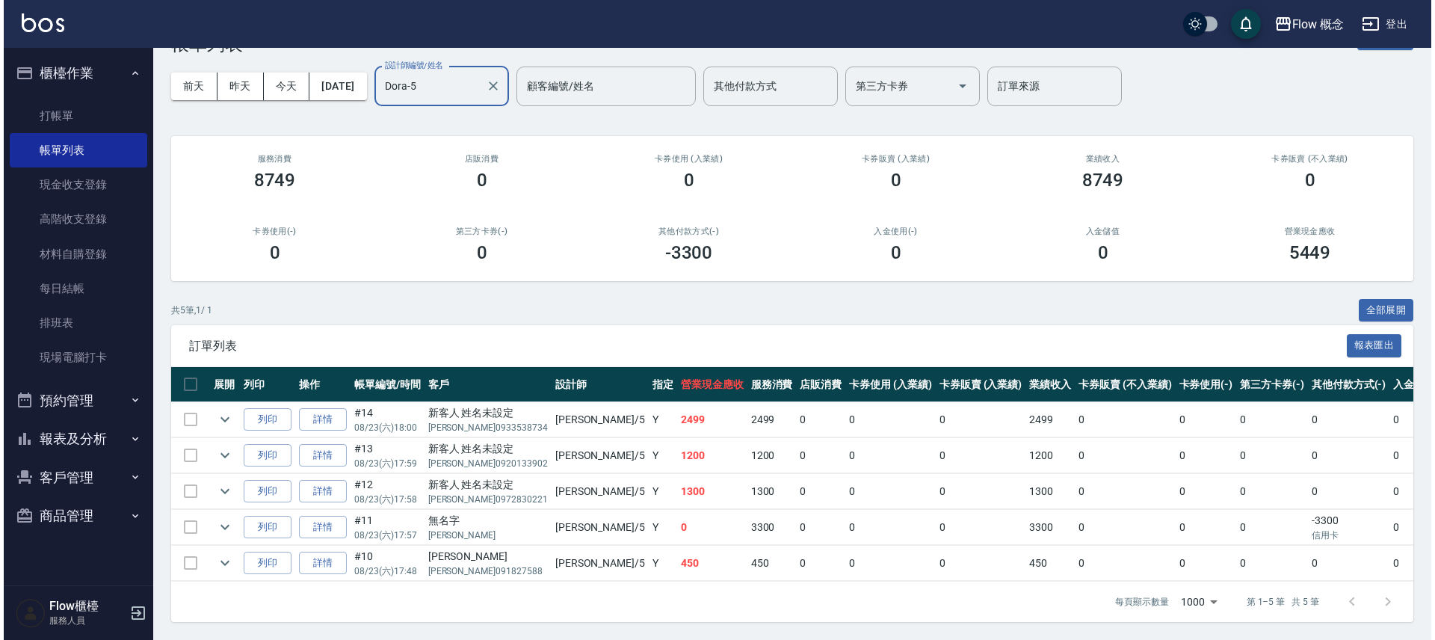
scroll to position [59, 0]
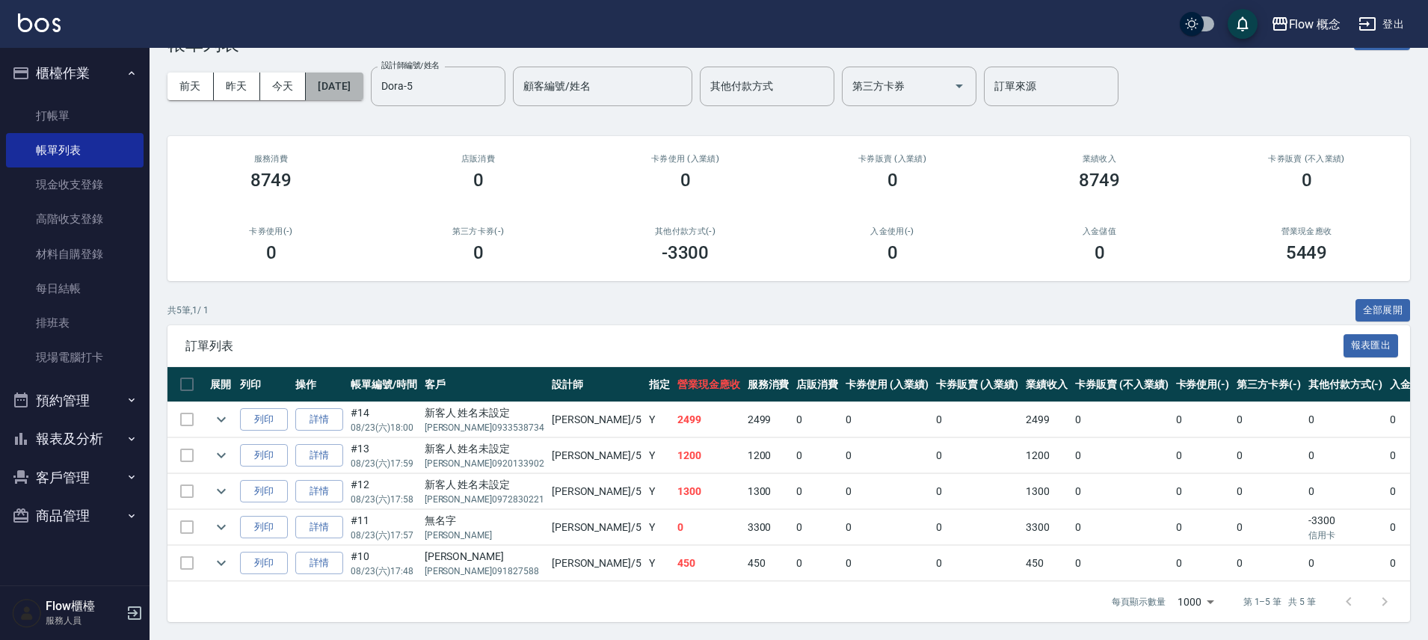
click at [360, 73] on button "[DATE]" at bounding box center [334, 87] width 57 height 28
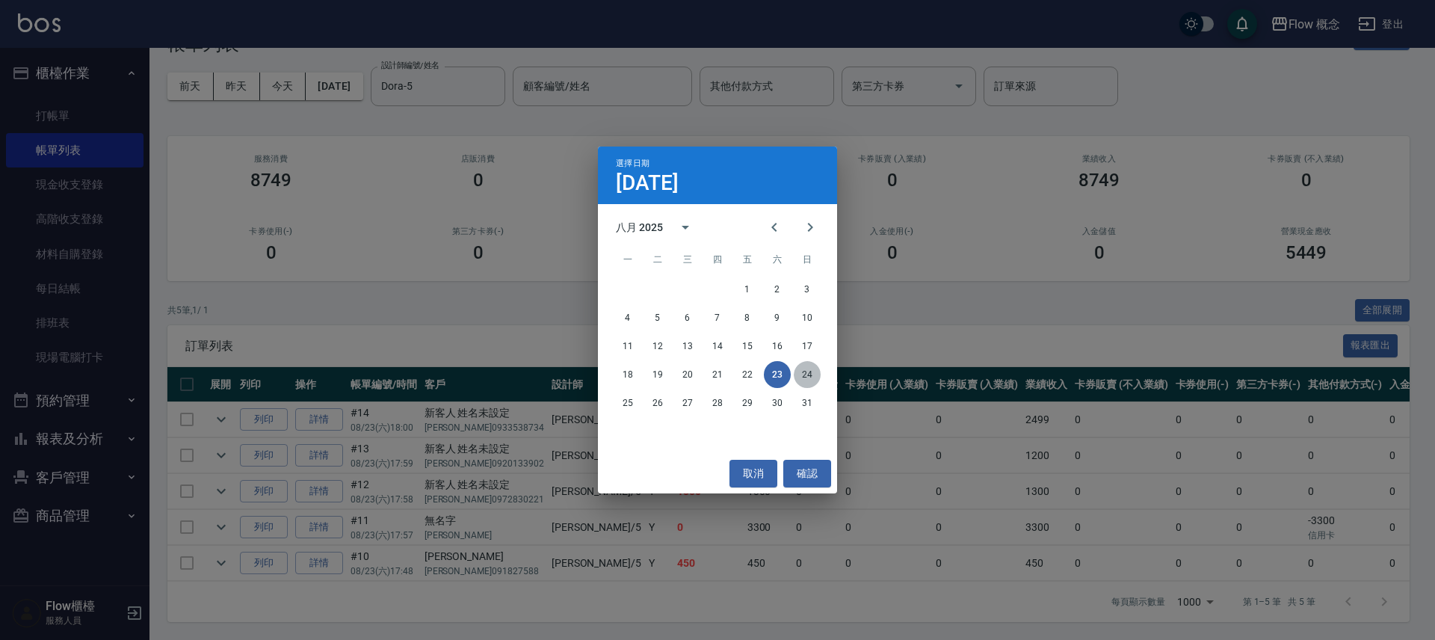
click at [806, 378] on button "24" at bounding box center [807, 374] width 27 height 27
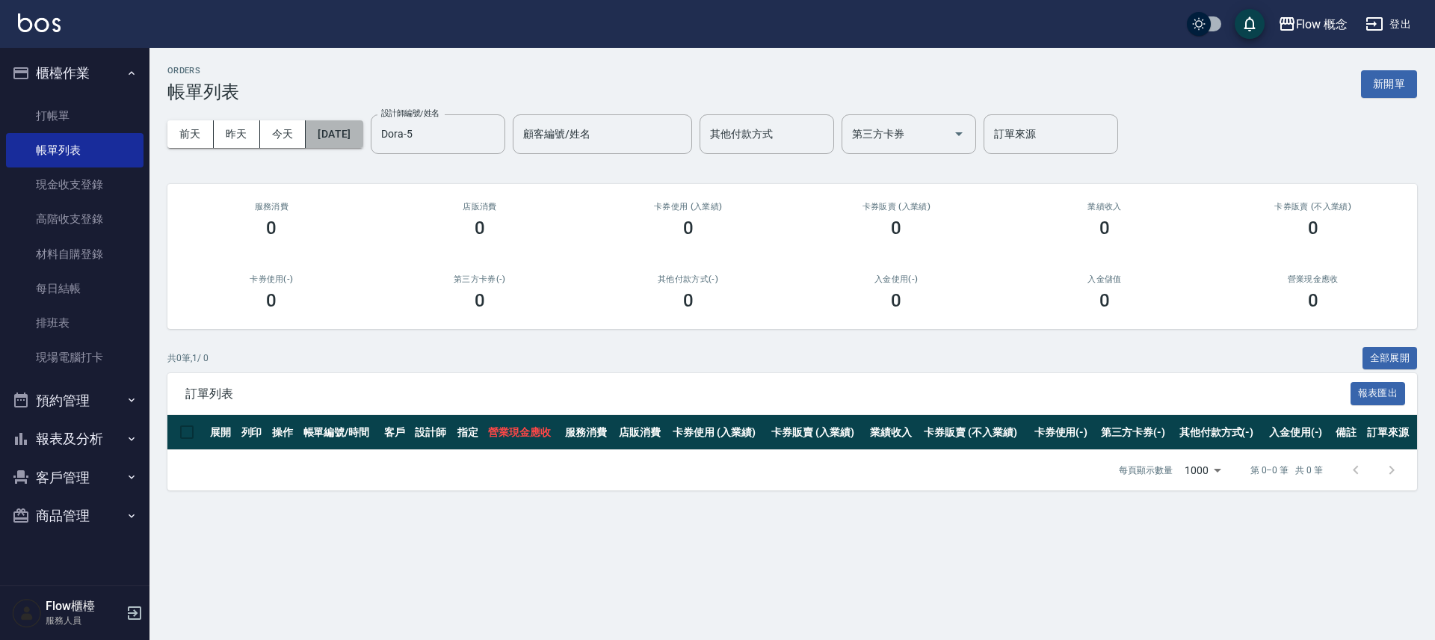
click at [327, 133] on button "[DATE]" at bounding box center [334, 134] width 57 height 28
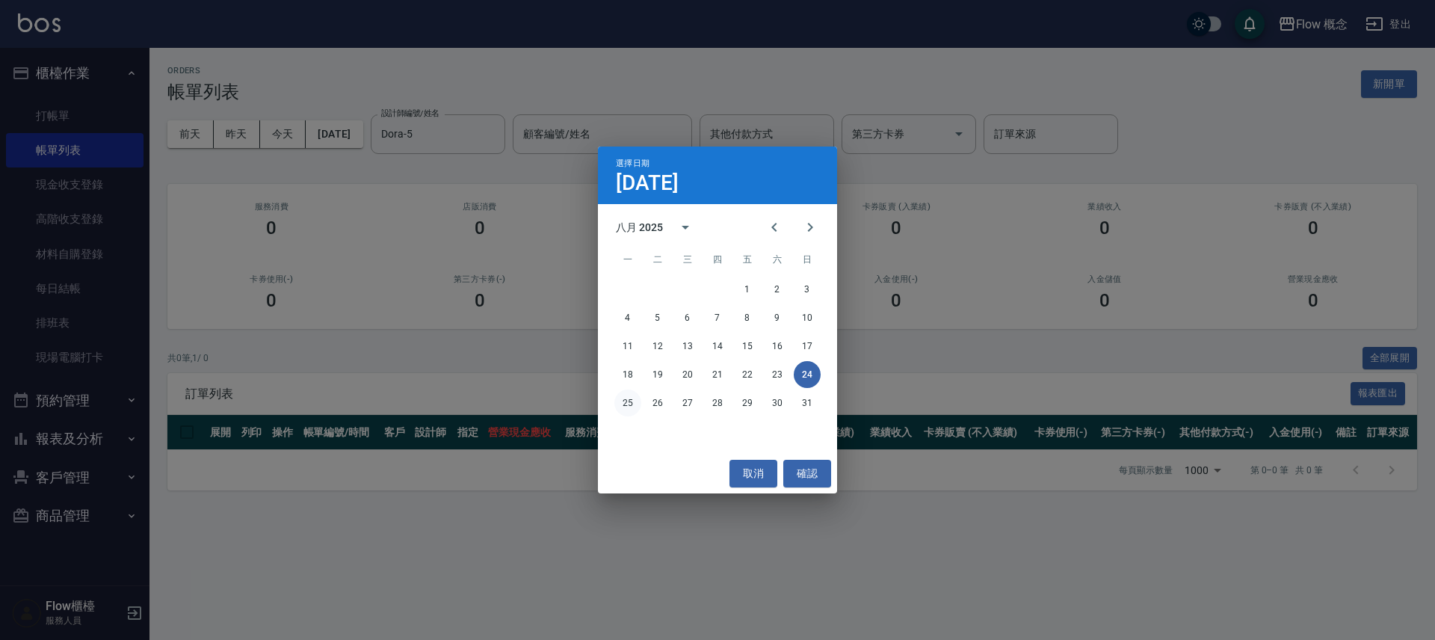
click at [632, 415] on button "25" at bounding box center [627, 402] width 27 height 27
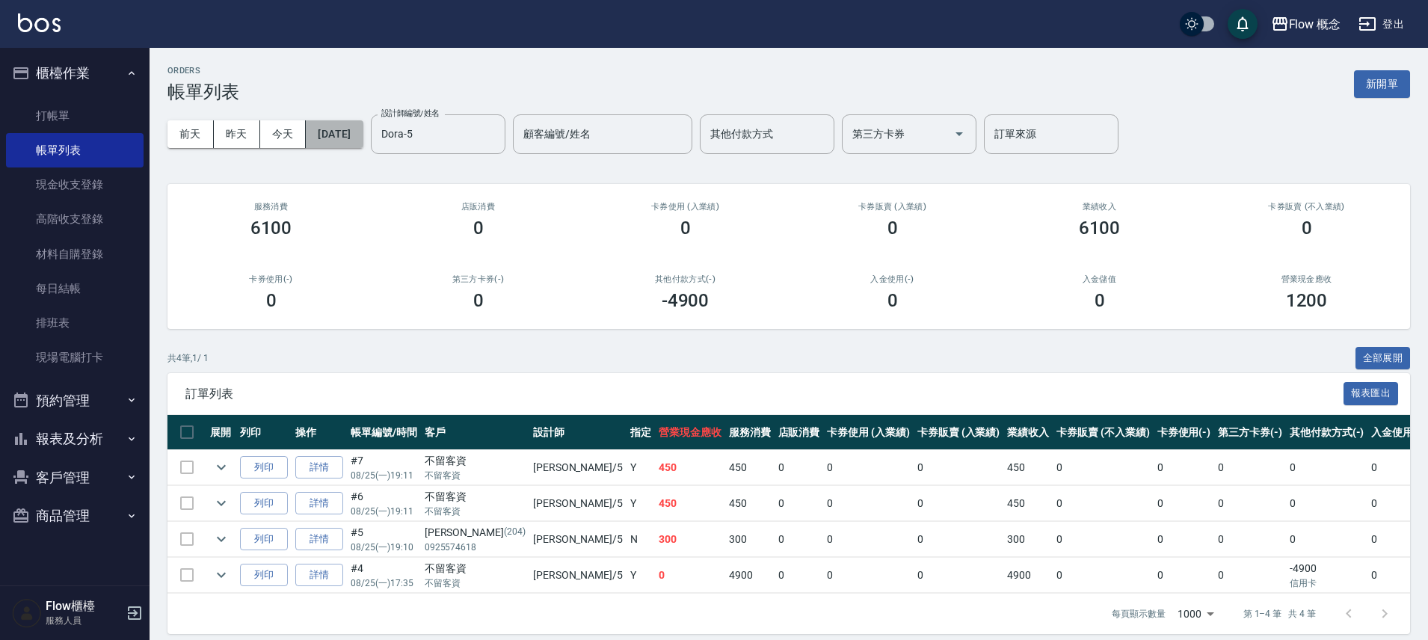
click at [363, 126] on button "[DATE]" at bounding box center [334, 134] width 57 height 28
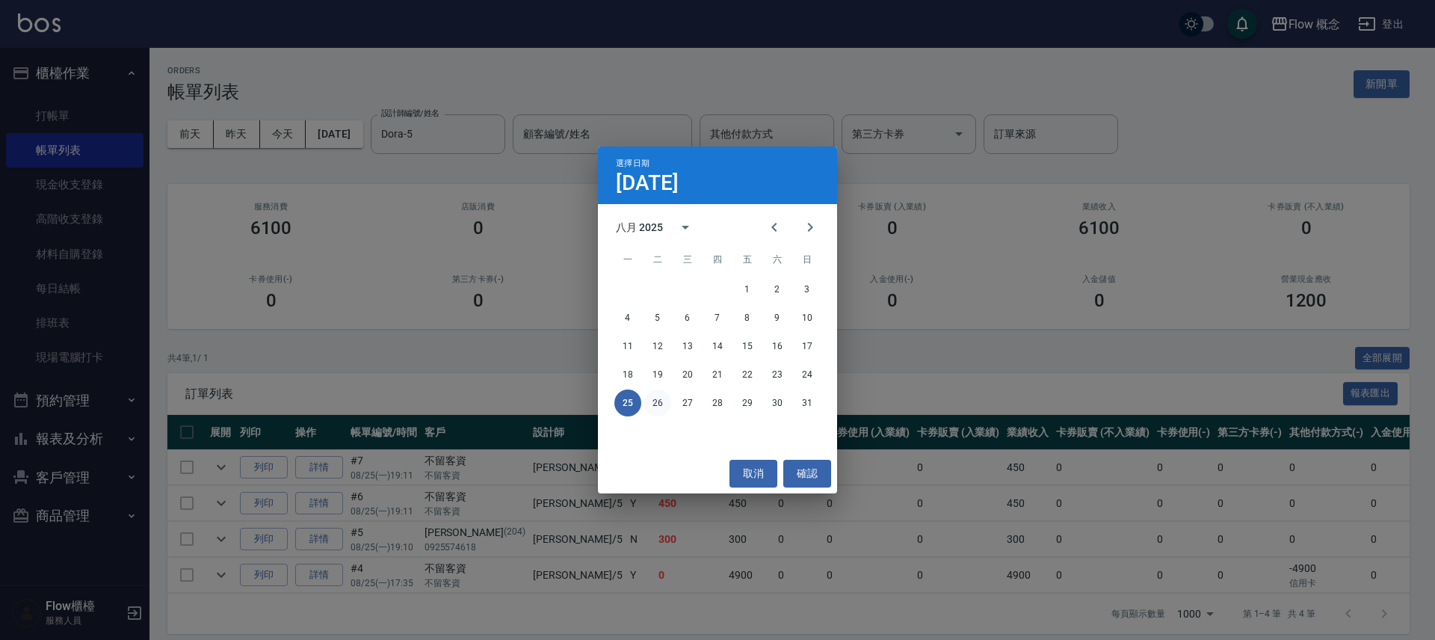
click at [665, 401] on button "26" at bounding box center [657, 402] width 27 height 27
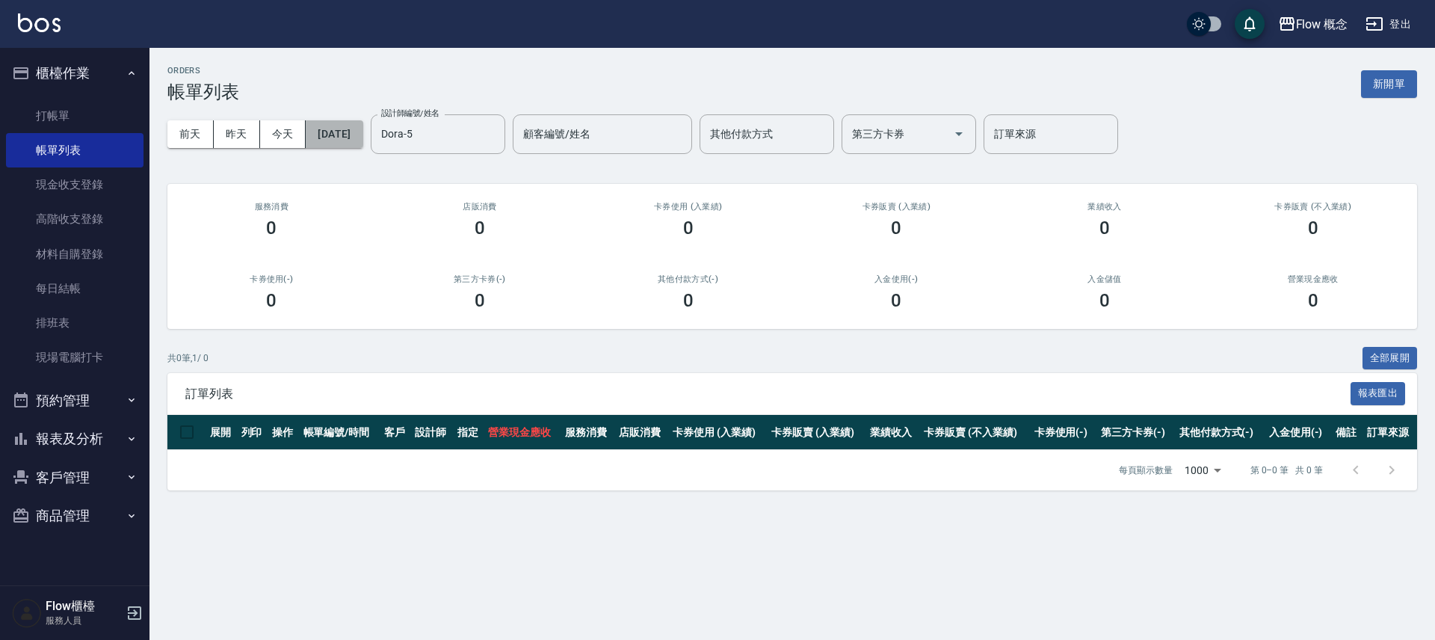
click at [363, 139] on button "[DATE]" at bounding box center [334, 134] width 57 height 28
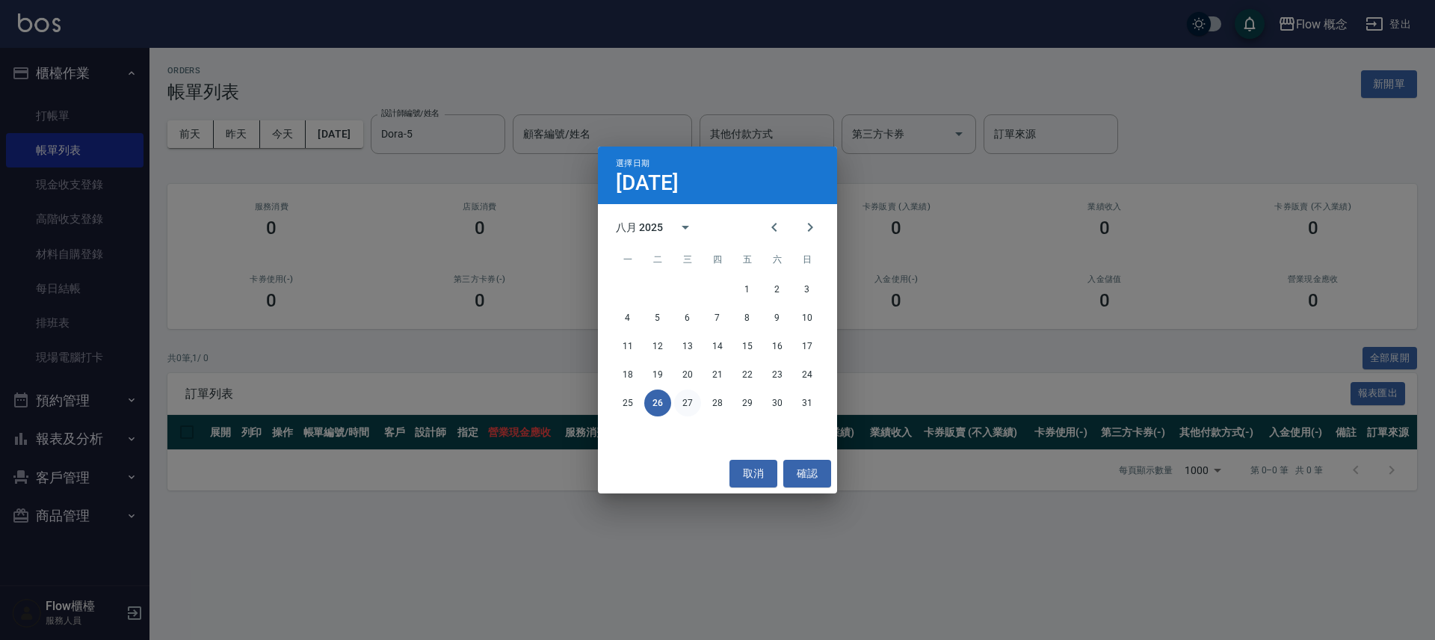
click at [683, 404] on button "27" at bounding box center [687, 402] width 27 height 27
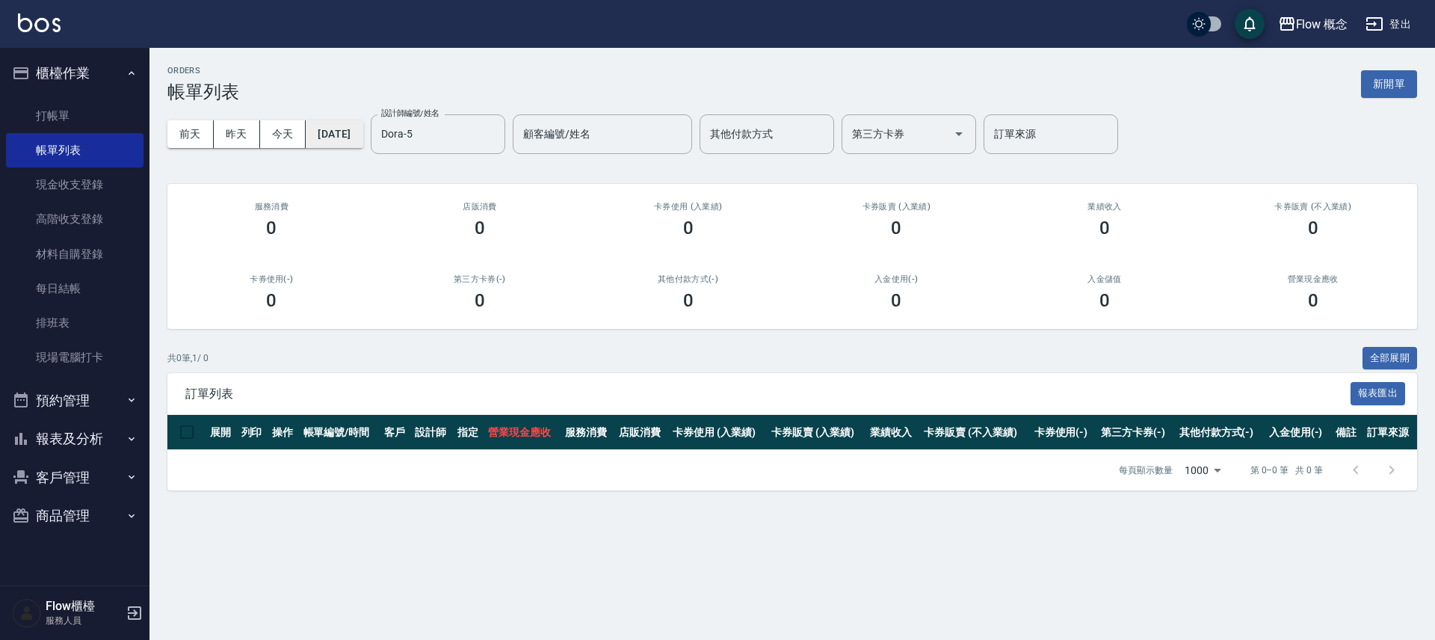
click at [323, 126] on button "[DATE]" at bounding box center [334, 134] width 57 height 28
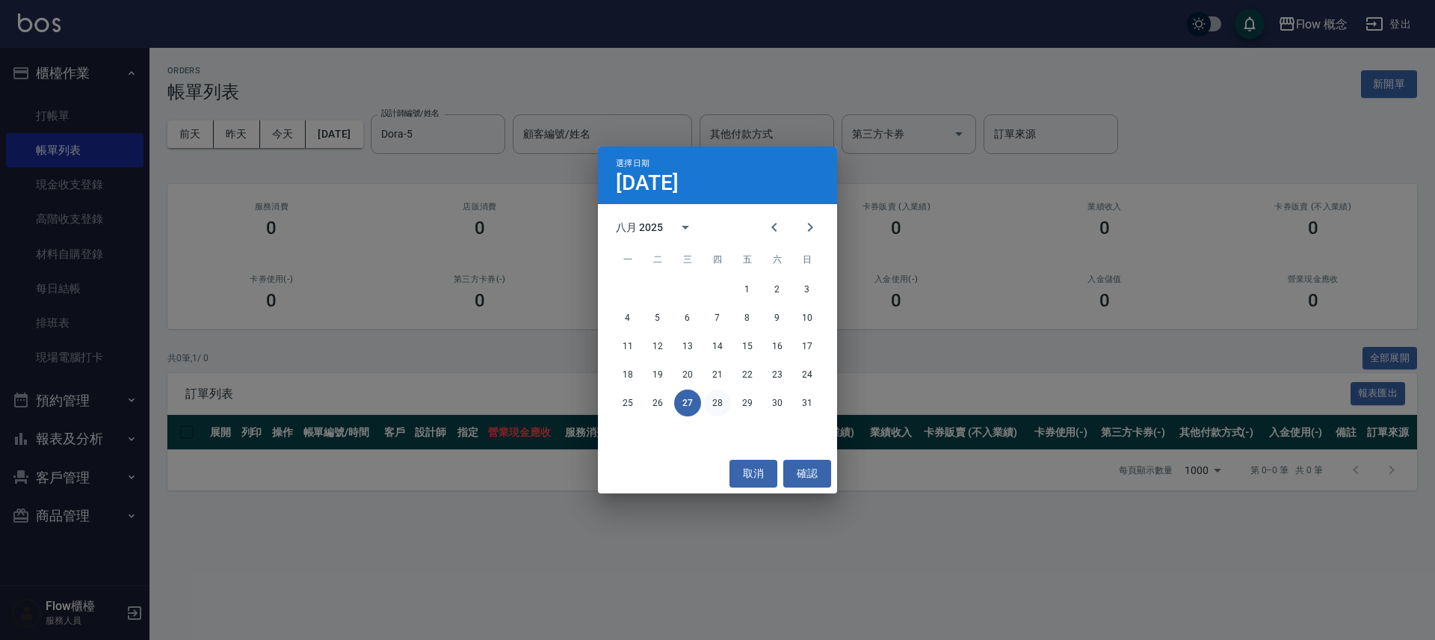
click at [717, 402] on button "28" at bounding box center [717, 402] width 27 height 27
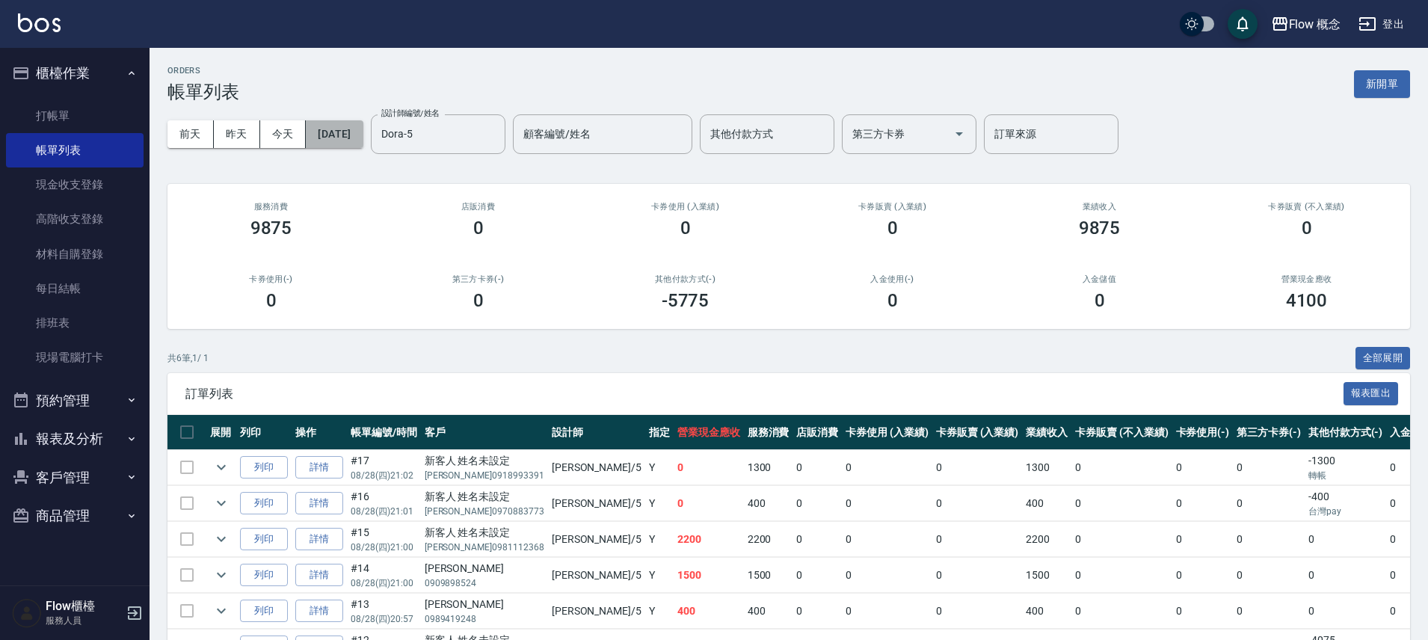
click at [363, 140] on button "[DATE]" at bounding box center [334, 134] width 57 height 28
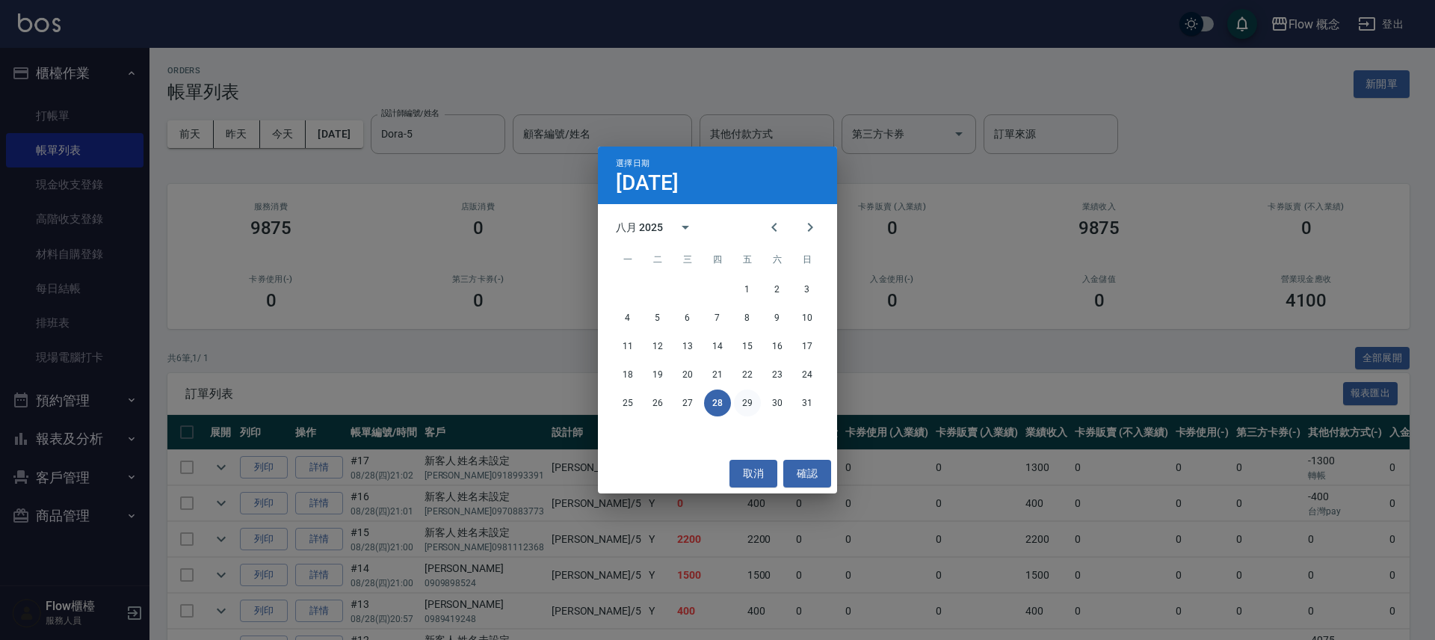
click at [759, 400] on button "29" at bounding box center [747, 402] width 27 height 27
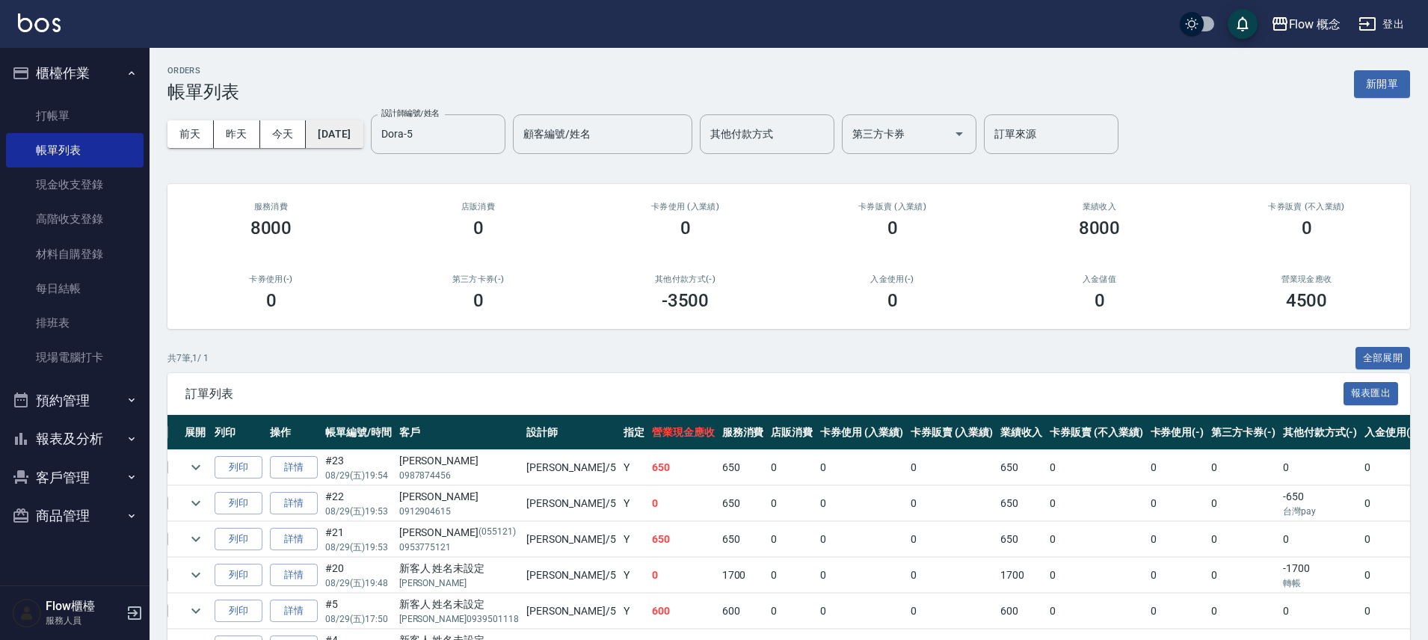
click at [358, 145] on button "[DATE]" at bounding box center [334, 134] width 57 height 28
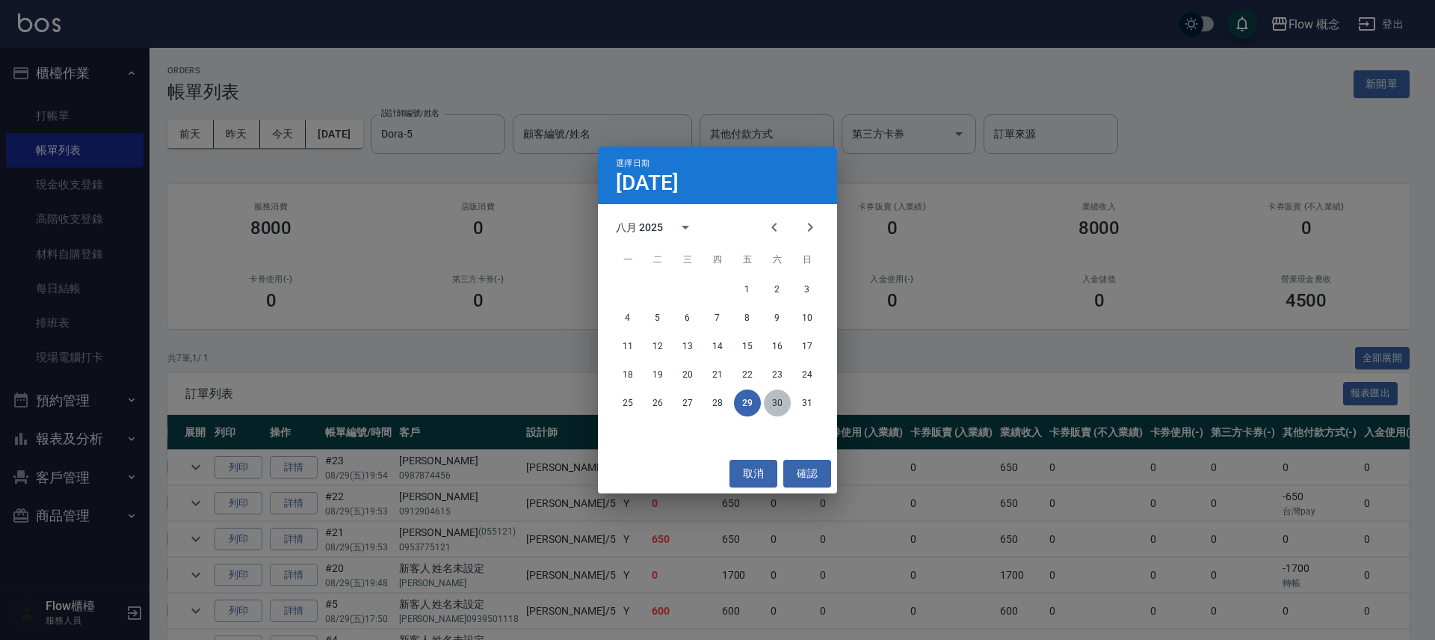
click at [786, 408] on button "30" at bounding box center [777, 402] width 27 height 27
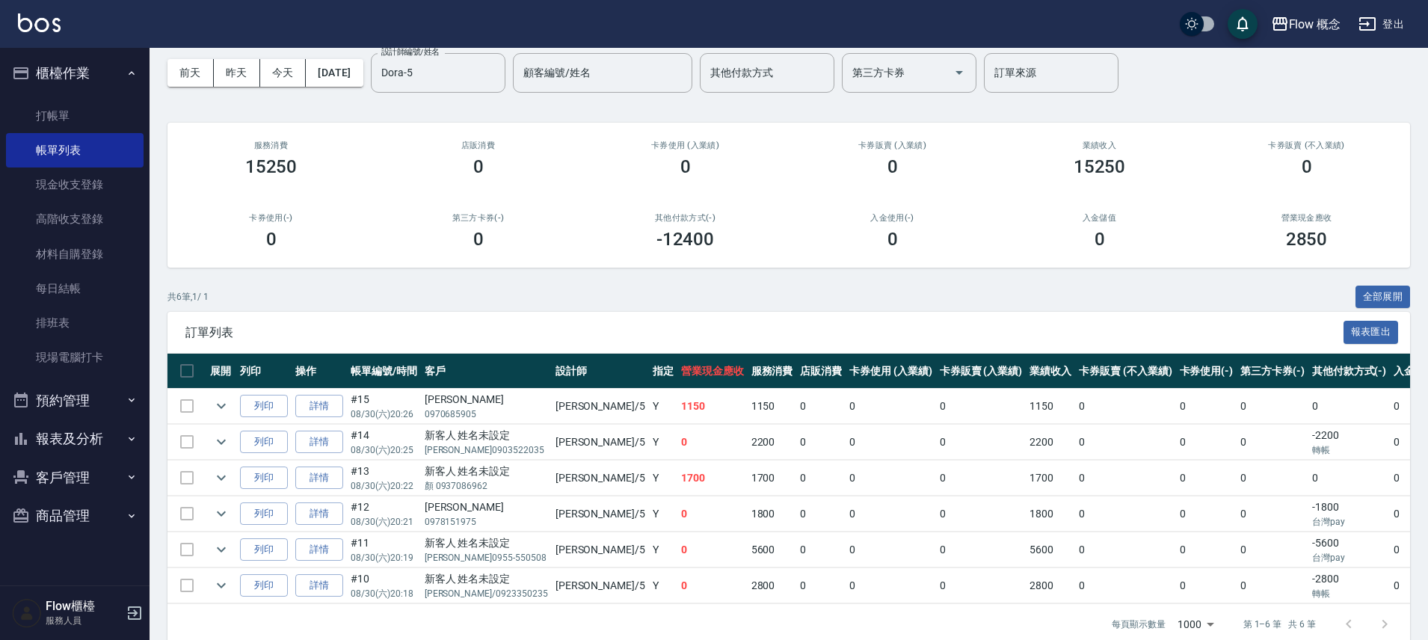
scroll to position [84, 0]
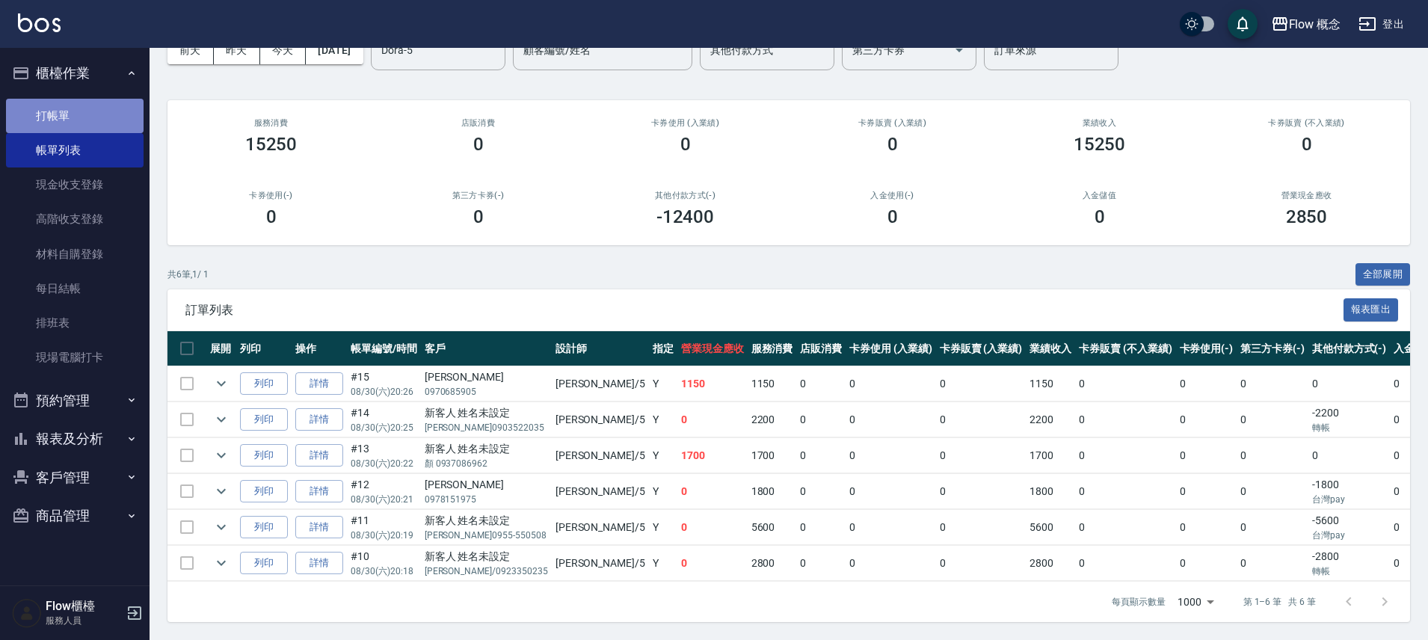
click at [105, 113] on link "打帳單" at bounding box center [75, 116] width 138 height 34
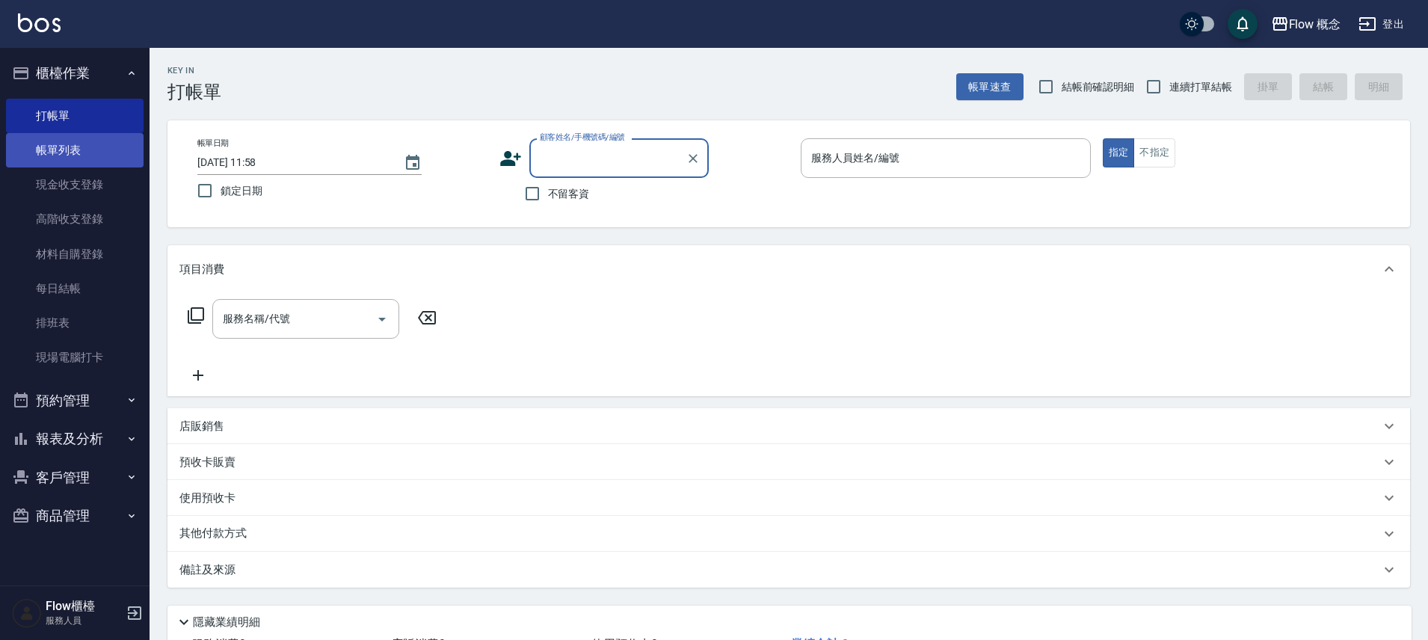
click at [50, 152] on link "帳單列表" at bounding box center [75, 150] width 138 height 34
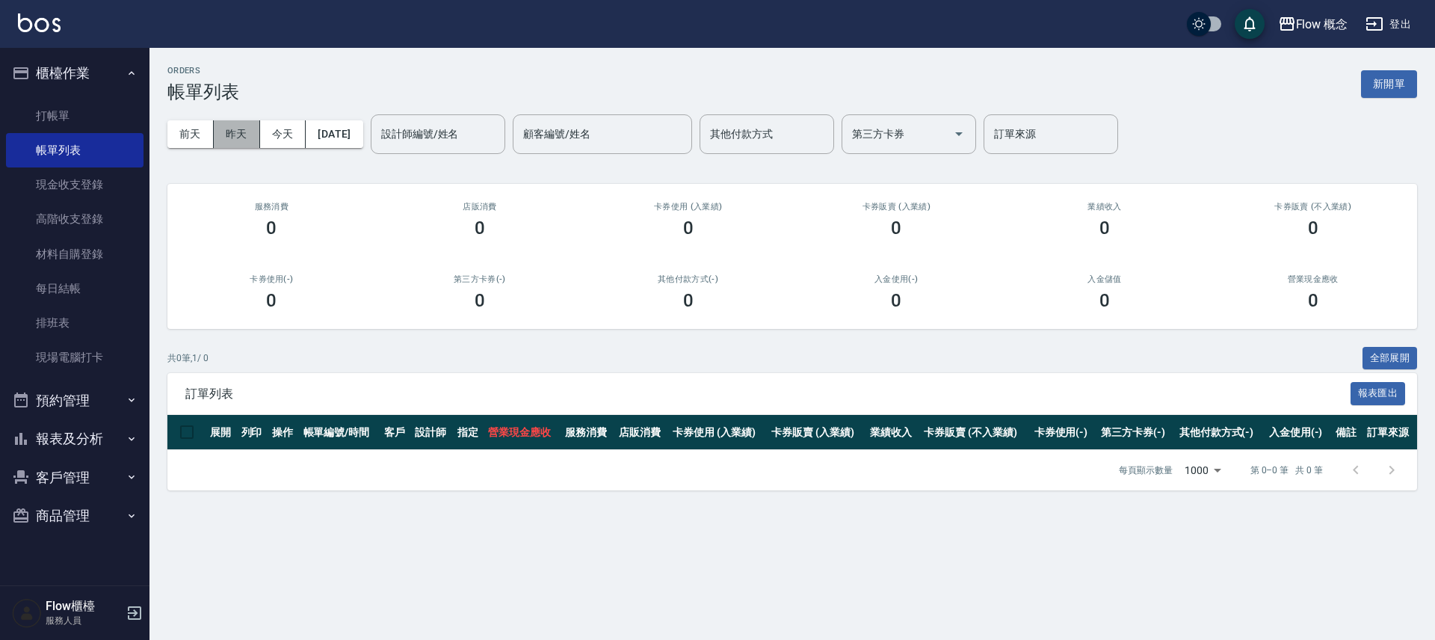
click at [241, 143] on button "昨天" at bounding box center [237, 134] width 46 height 28
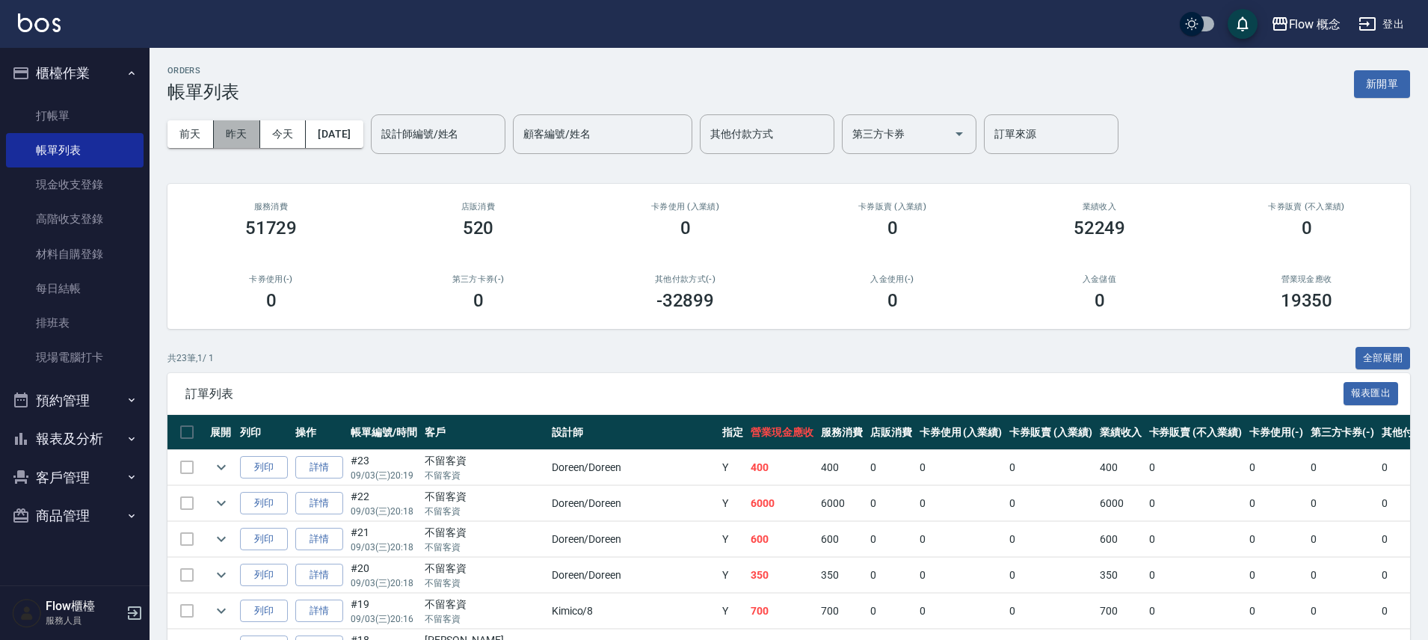
click at [230, 138] on button "昨天" at bounding box center [237, 134] width 46 height 28
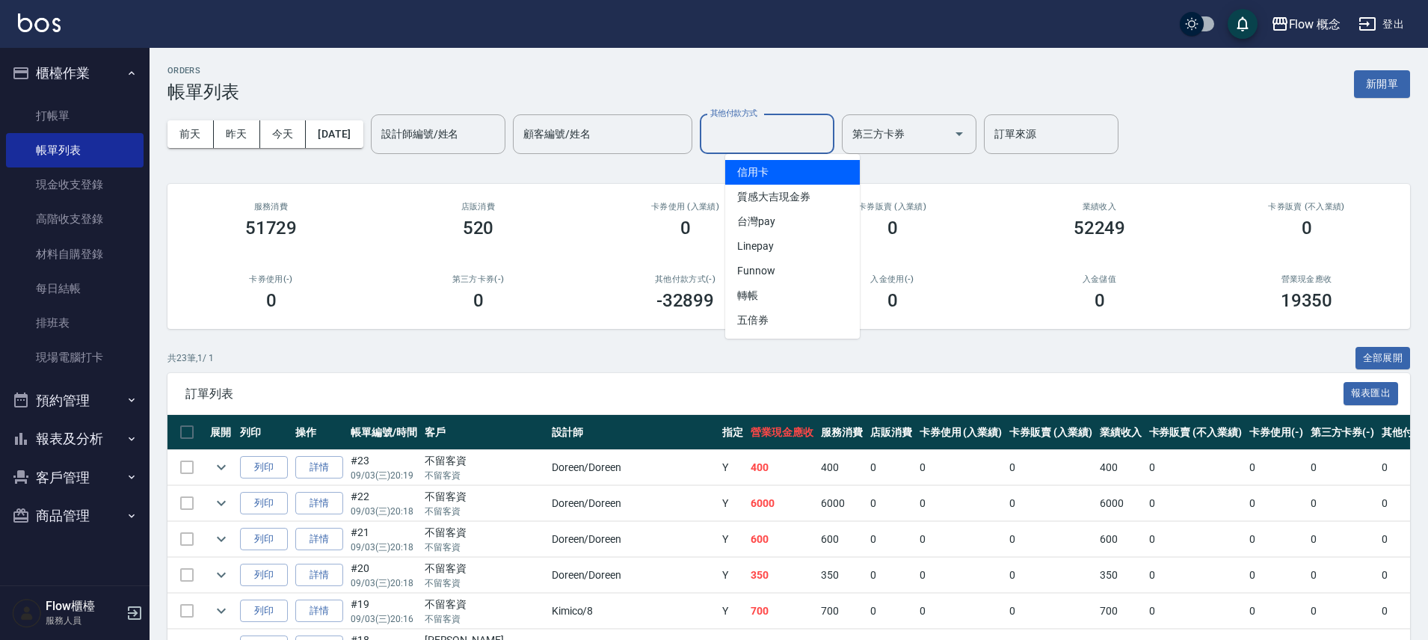
click at [789, 138] on input "其他付款方式" at bounding box center [766, 134] width 121 height 26
click at [779, 166] on span "信用卡" at bounding box center [792, 172] width 135 height 25
type input "信用卡"
